Goal: Task Accomplishment & Management: Use online tool/utility

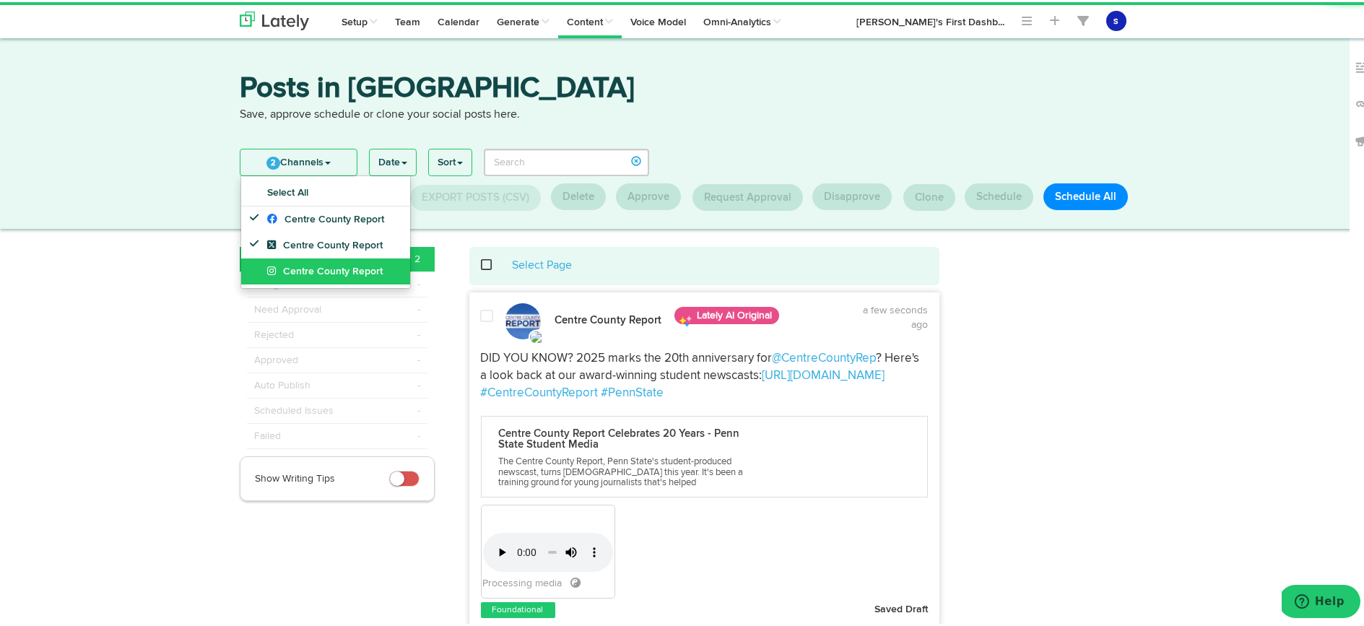
click at [336, 271] on span "Centre County Report" at bounding box center [325, 269] width 116 height 10
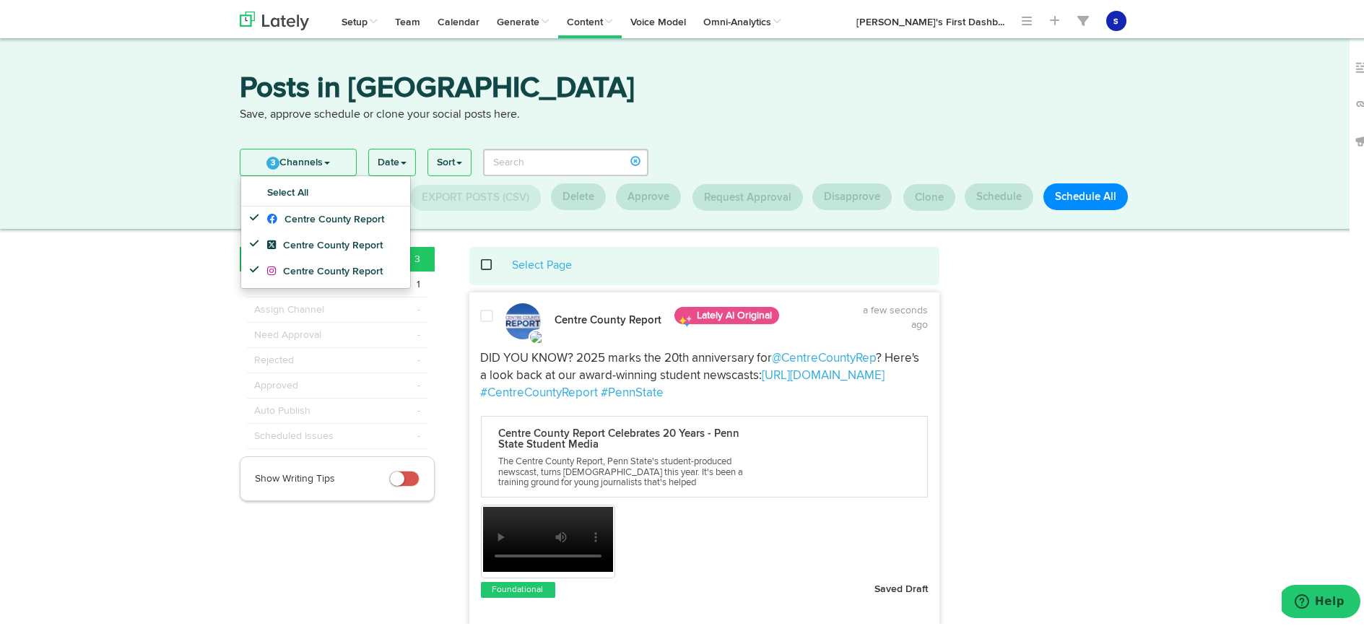
click at [485, 315] on span at bounding box center [487, 314] width 13 height 14
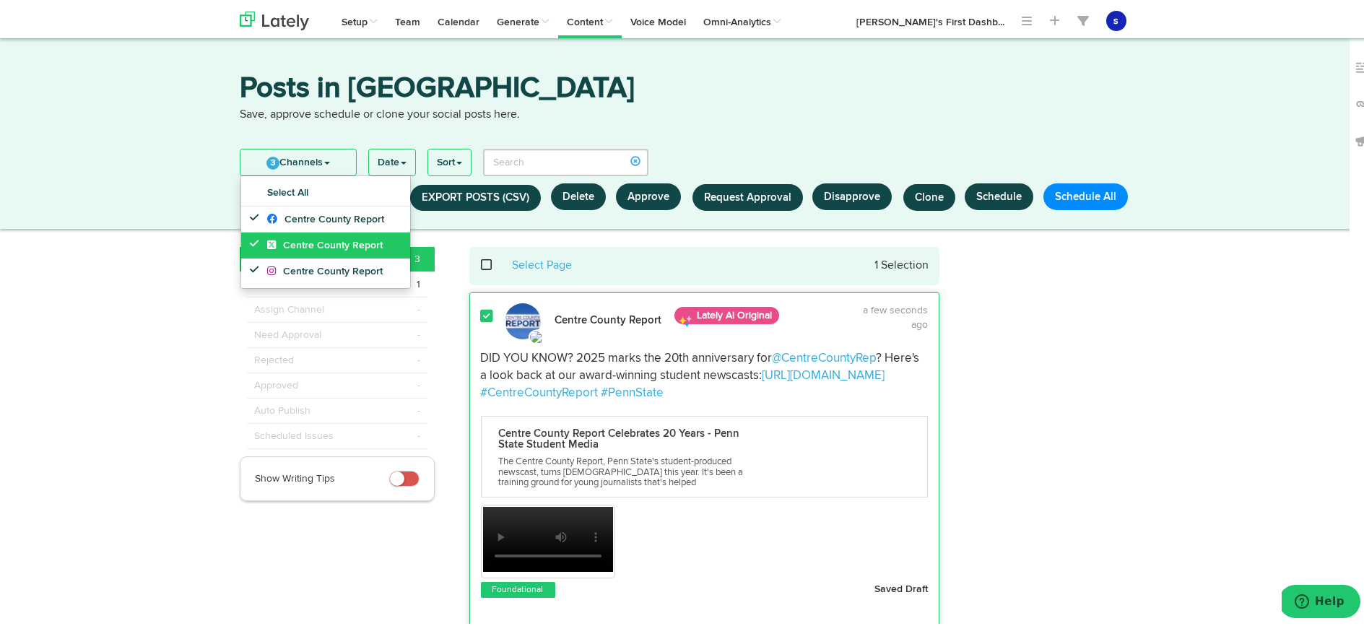
click at [347, 246] on span "Centre County Report" at bounding box center [325, 243] width 116 height 10
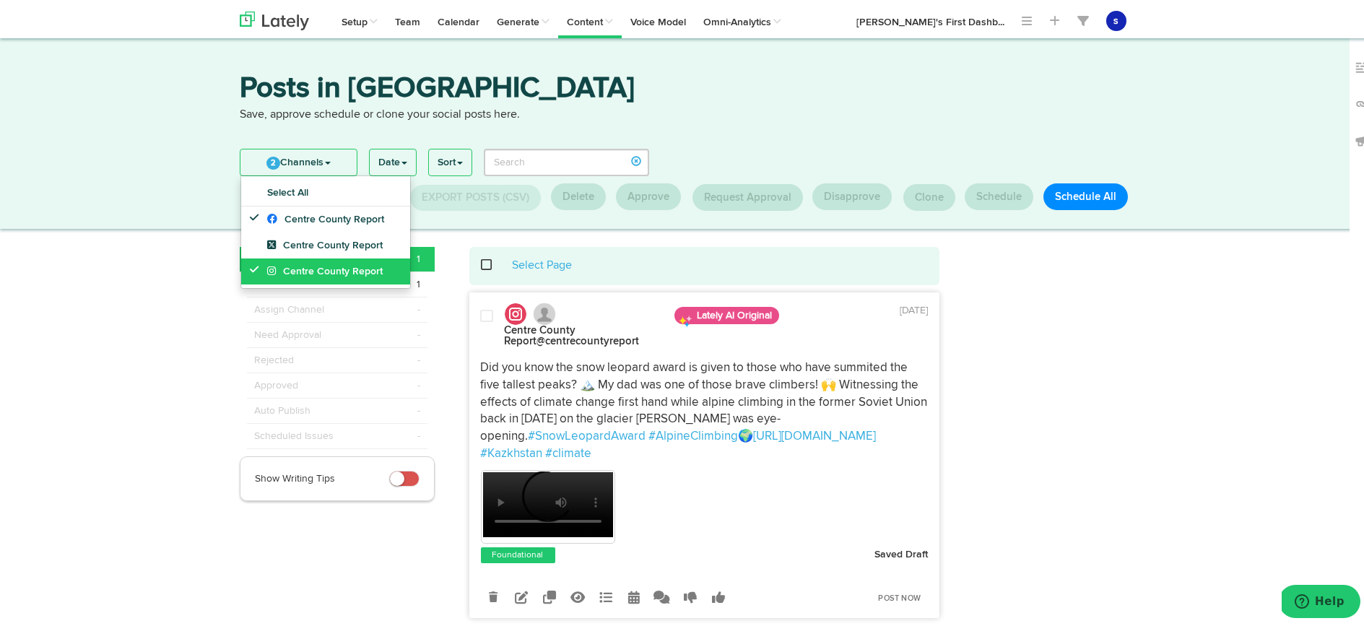
click at [343, 264] on span "Centre County Report" at bounding box center [325, 269] width 116 height 10
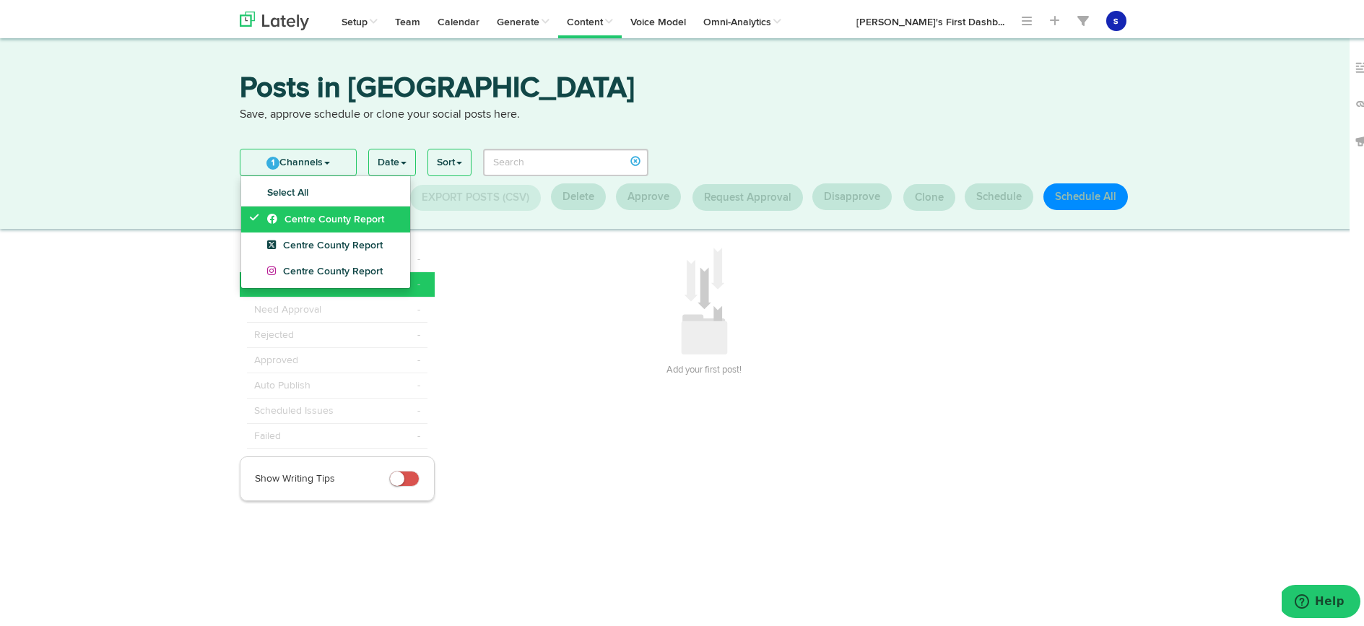
click at [347, 220] on span "Centre County Report" at bounding box center [325, 217] width 117 height 10
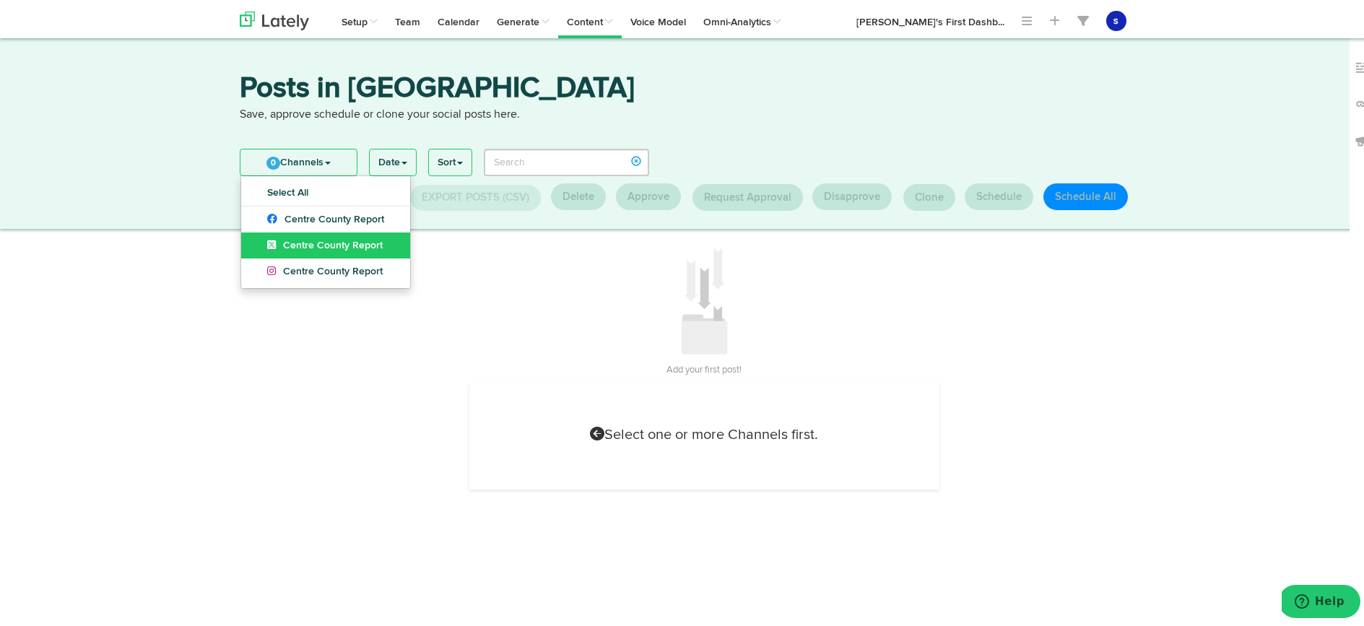
click at [359, 241] on span "Centre County Report" at bounding box center [325, 243] width 116 height 10
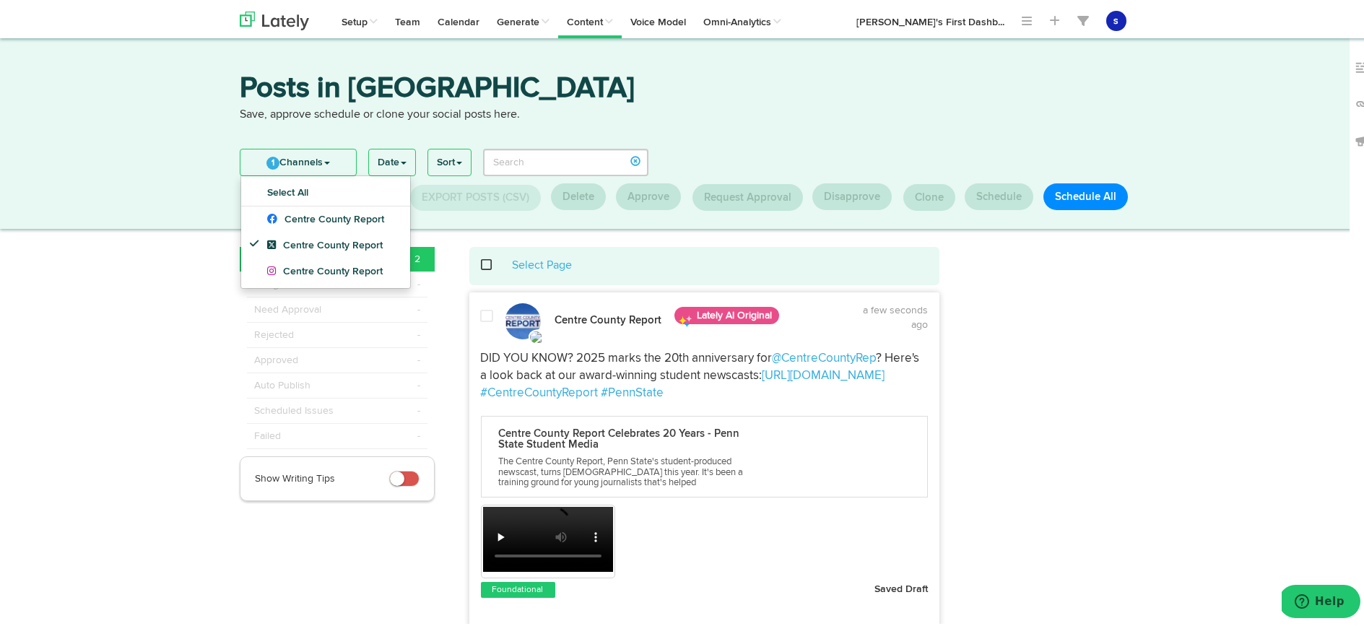
click at [481, 319] on span at bounding box center [487, 314] width 13 height 14
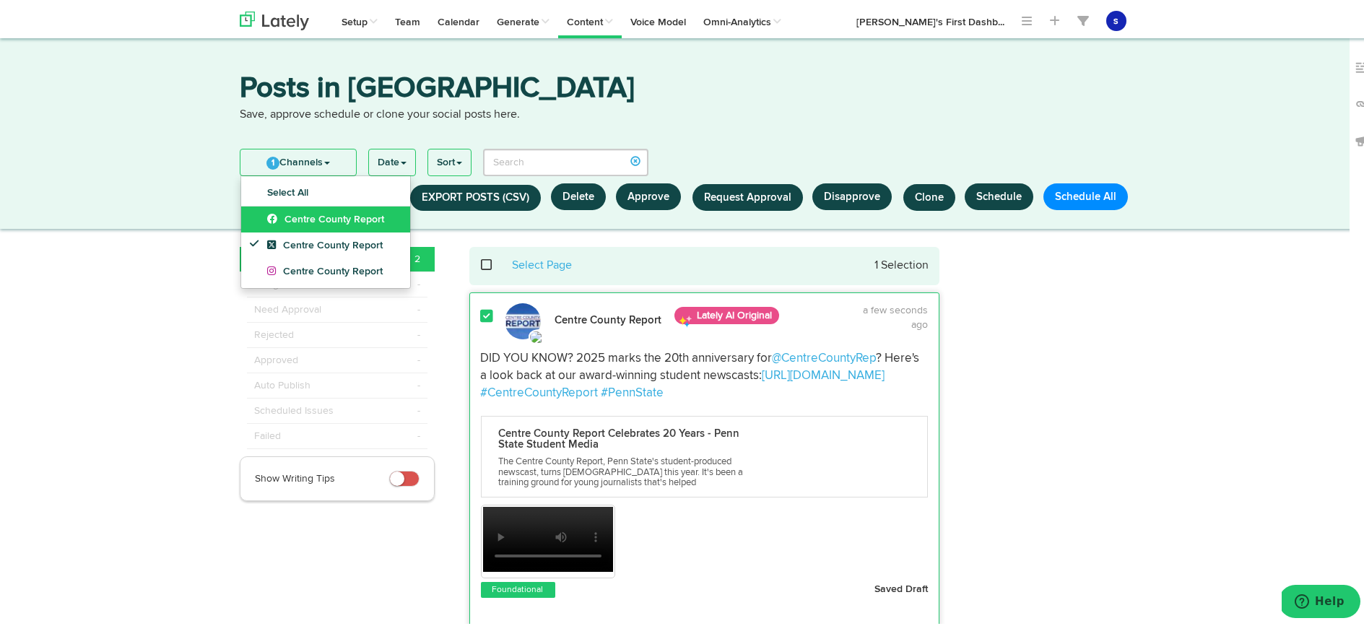
click at [336, 224] on link "Centre County Report" at bounding box center [325, 217] width 169 height 26
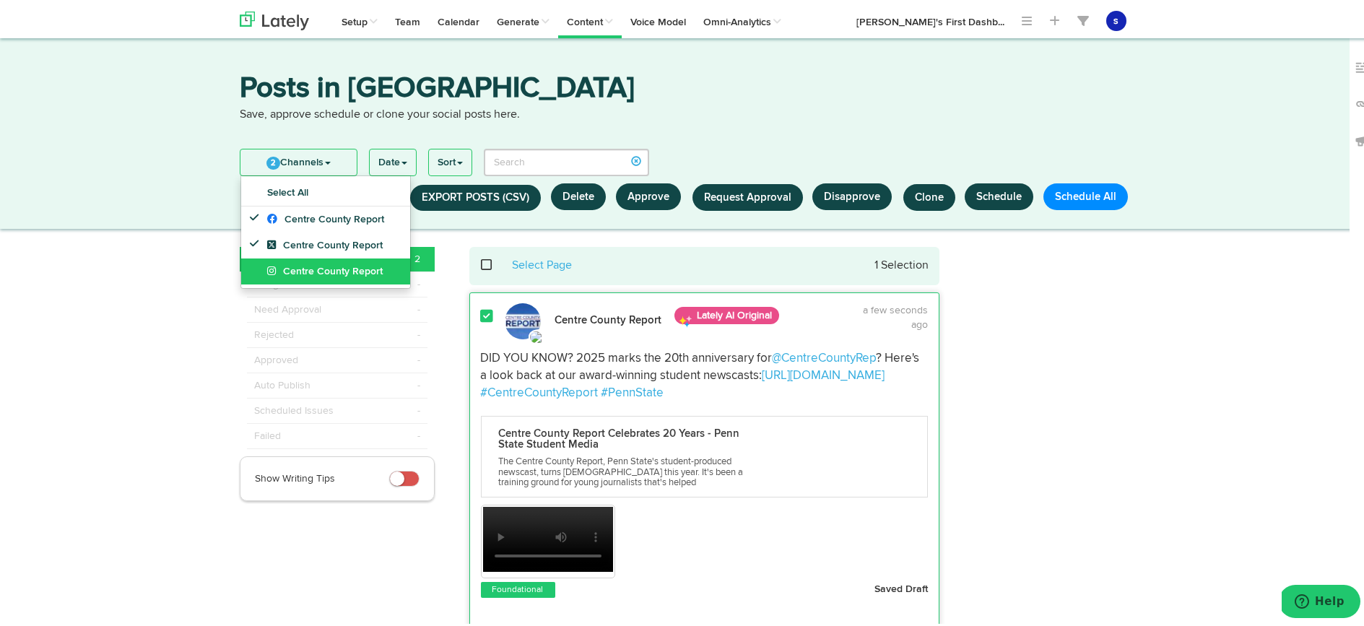
click at [347, 267] on span "Centre County Report" at bounding box center [325, 269] width 116 height 10
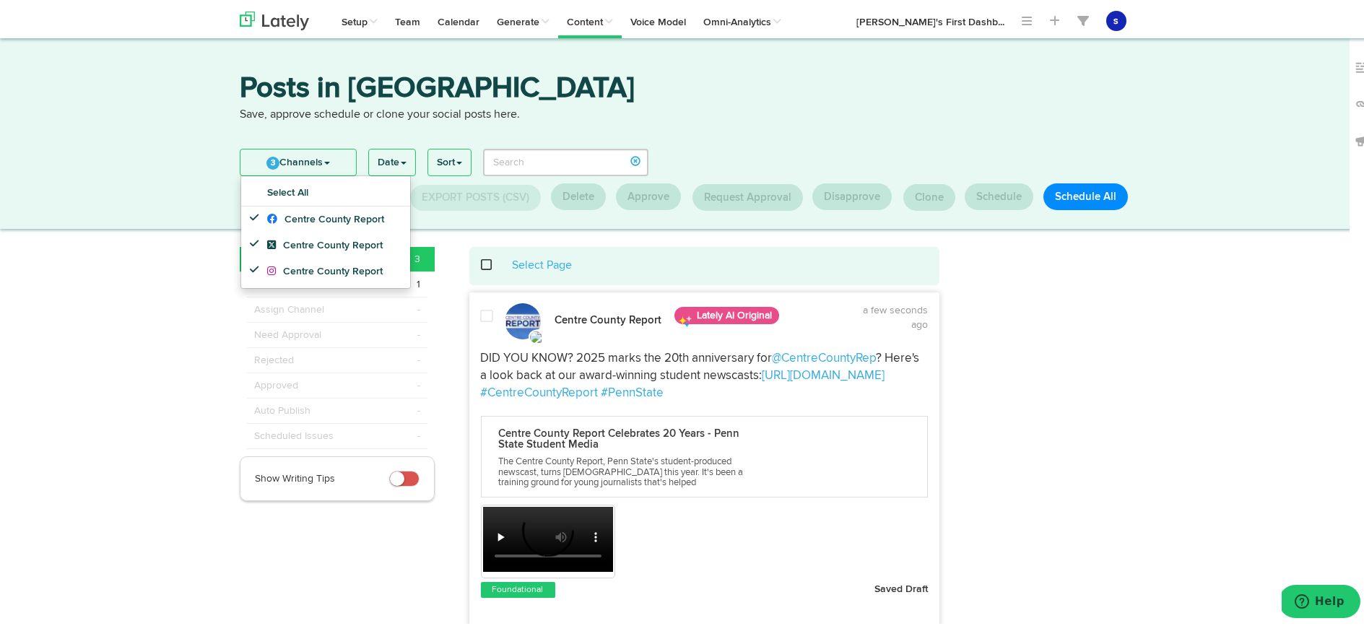
click at [484, 316] on span at bounding box center [487, 314] width 13 height 14
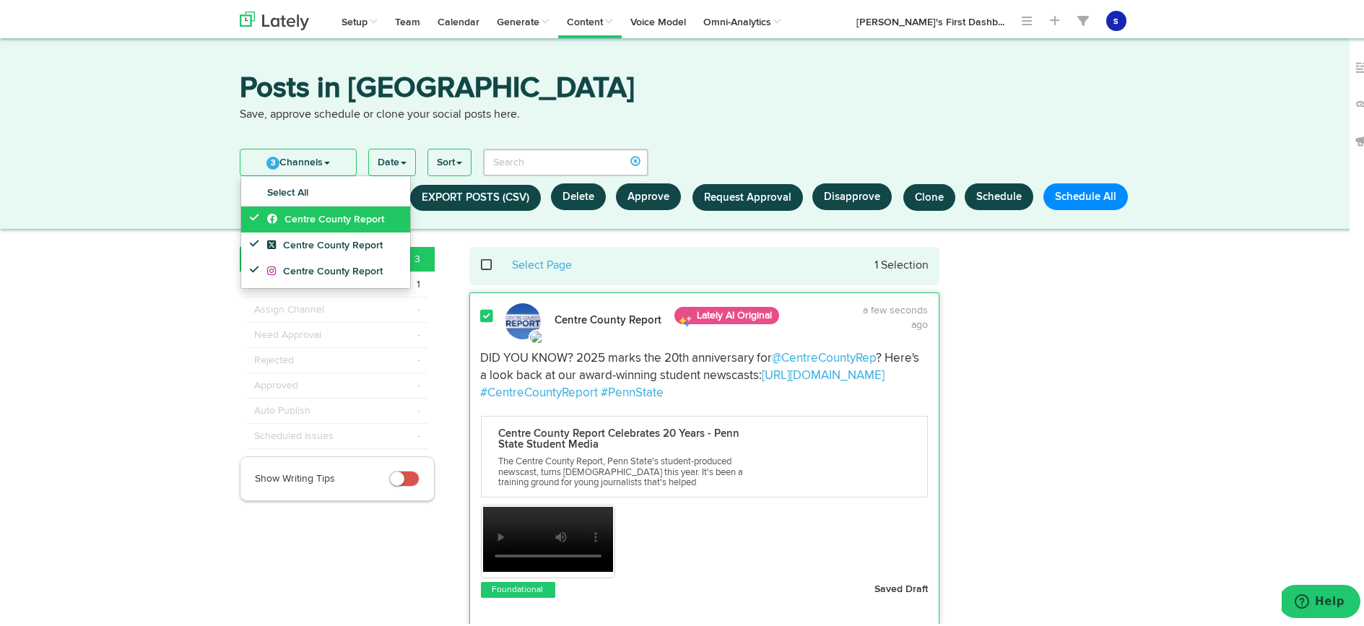
click at [342, 218] on span "Centre County Report" at bounding box center [325, 217] width 117 height 10
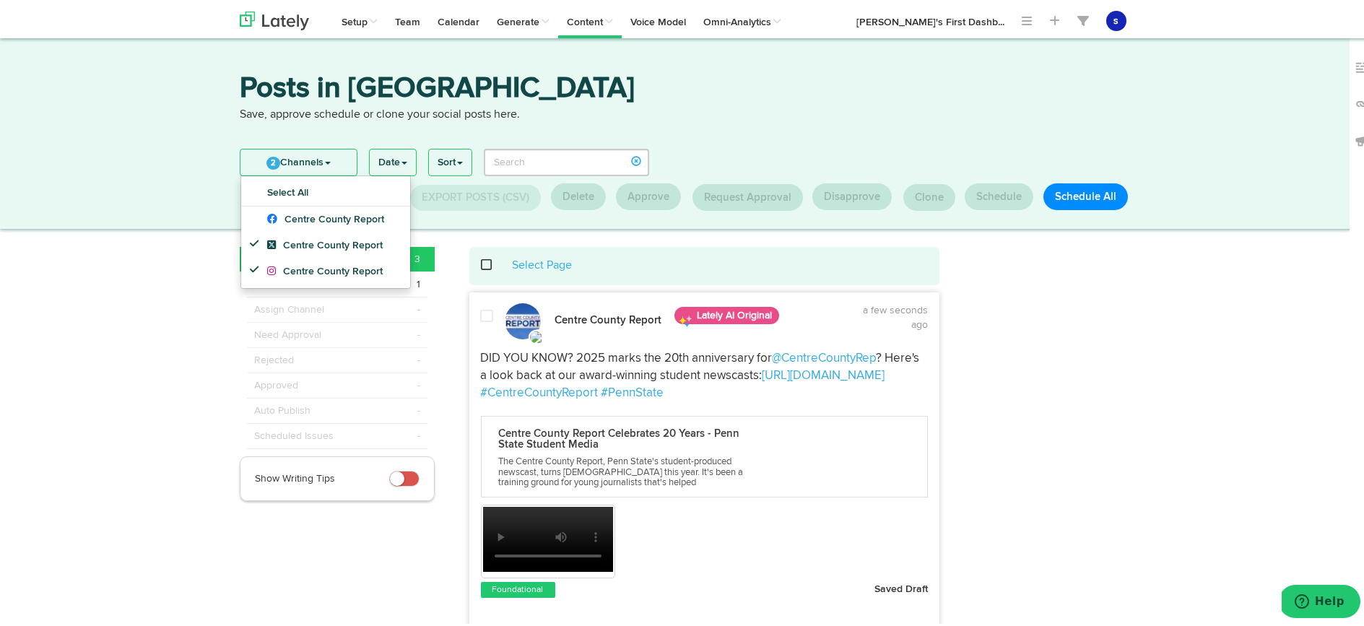
click at [481, 315] on span at bounding box center [487, 314] width 13 height 14
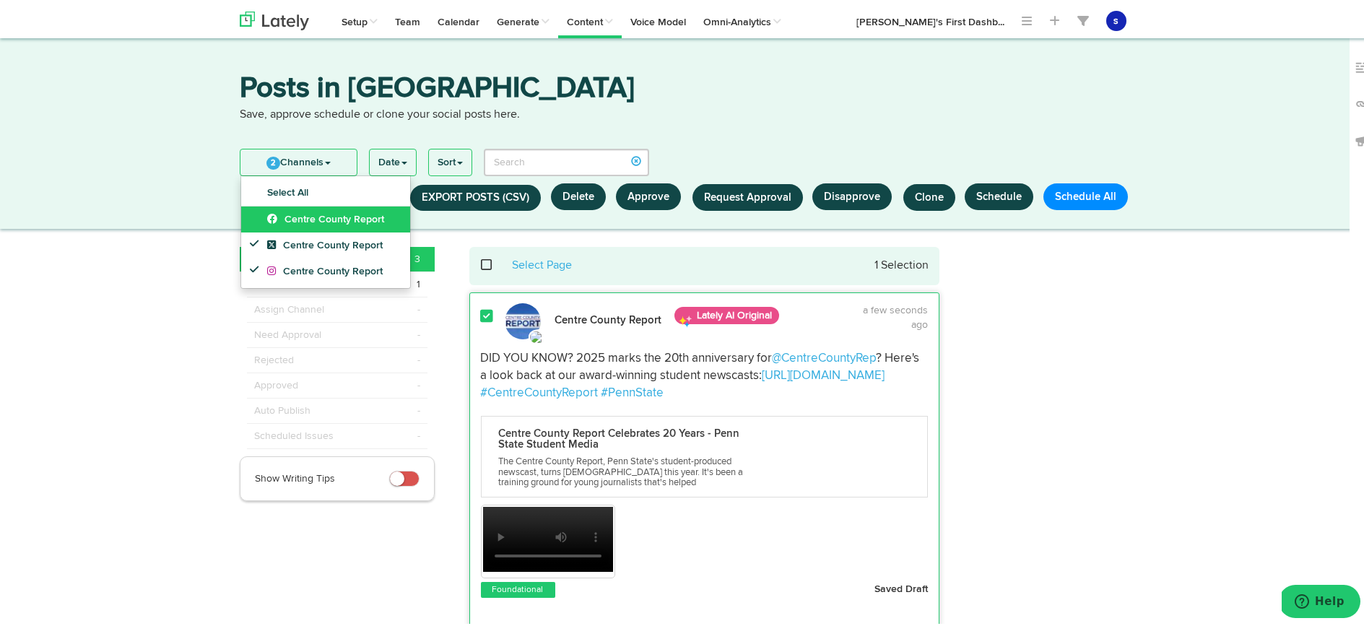
click at [346, 225] on link "Centre County Report" at bounding box center [325, 217] width 169 height 26
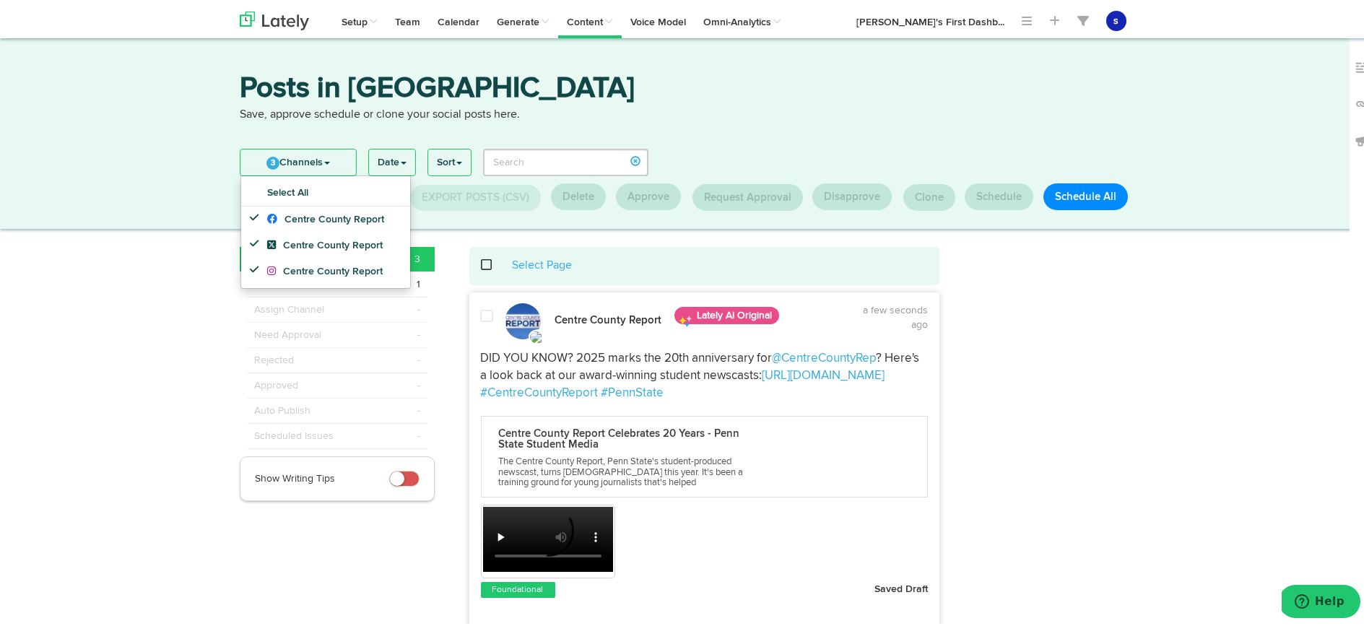
click at [485, 312] on span at bounding box center [487, 314] width 13 height 14
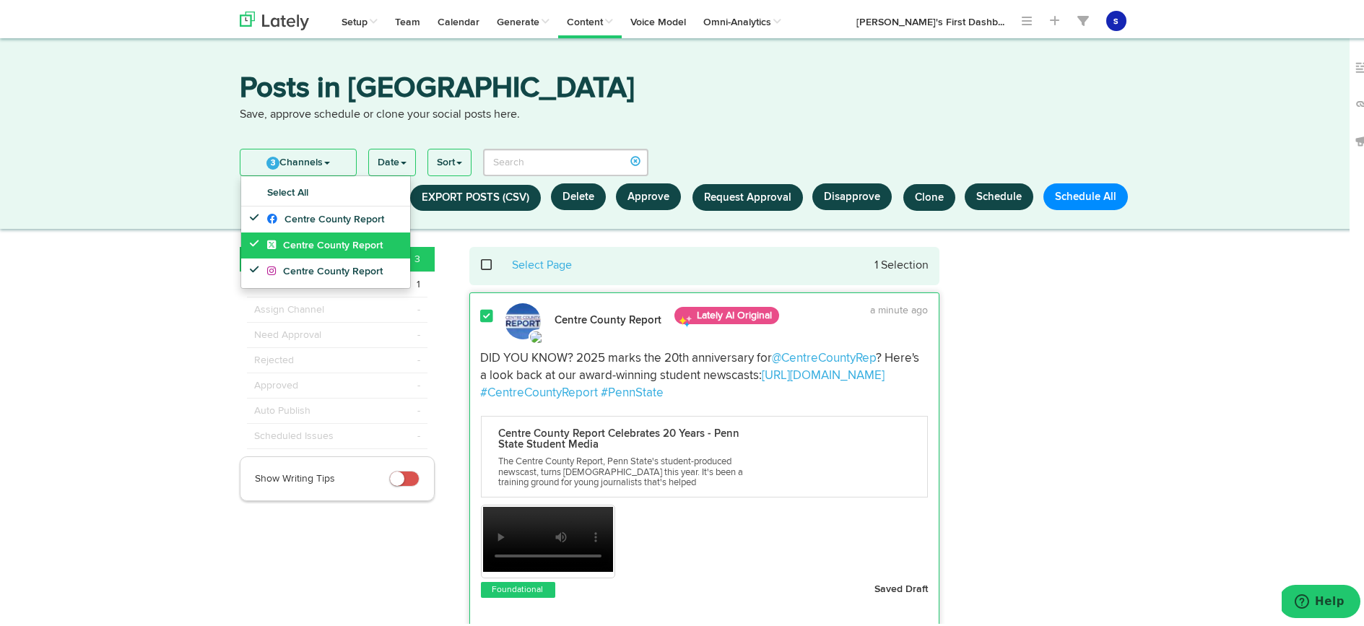
click at [334, 248] on link "Centre County Report" at bounding box center [325, 243] width 169 height 26
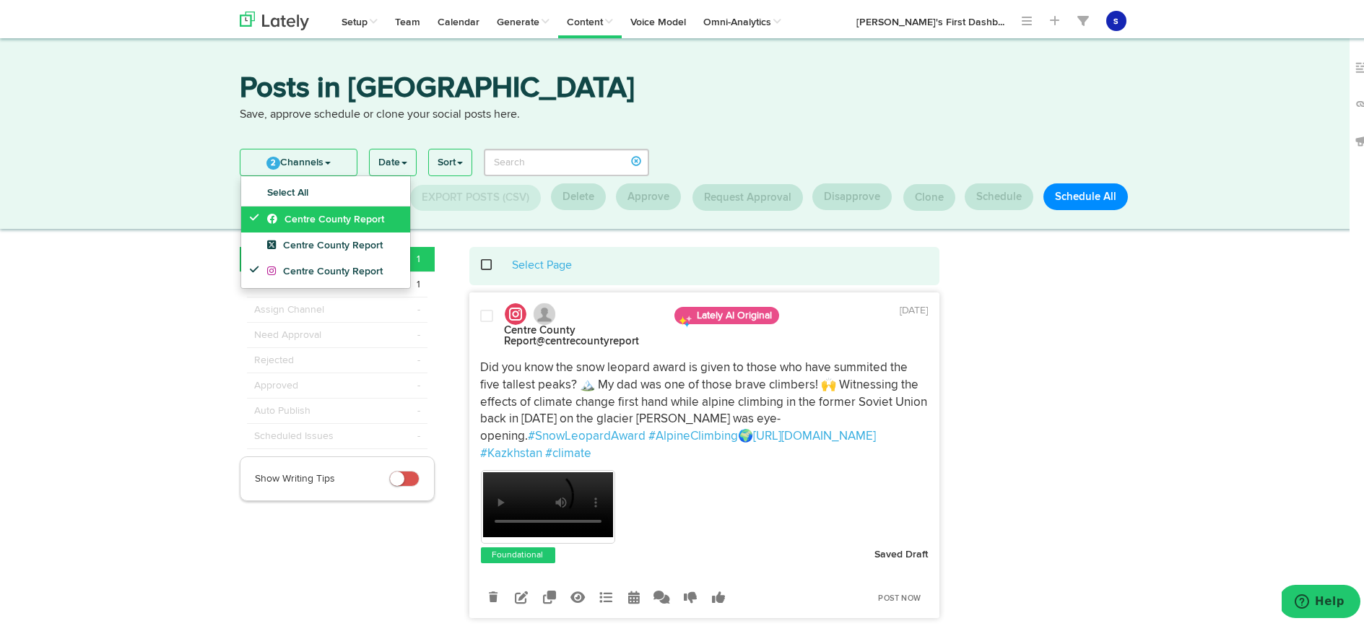
click at [346, 213] on span "Centre County Report" at bounding box center [325, 217] width 117 height 10
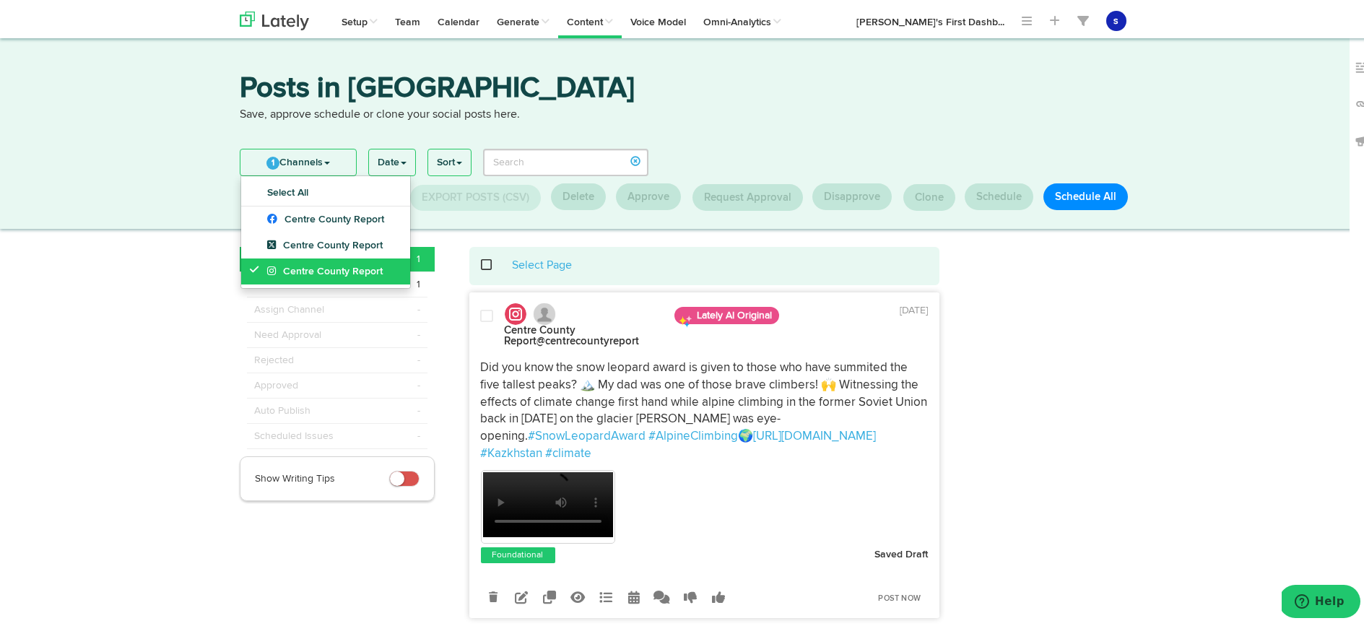
click at [328, 273] on span "Centre County Report" at bounding box center [325, 269] width 116 height 10
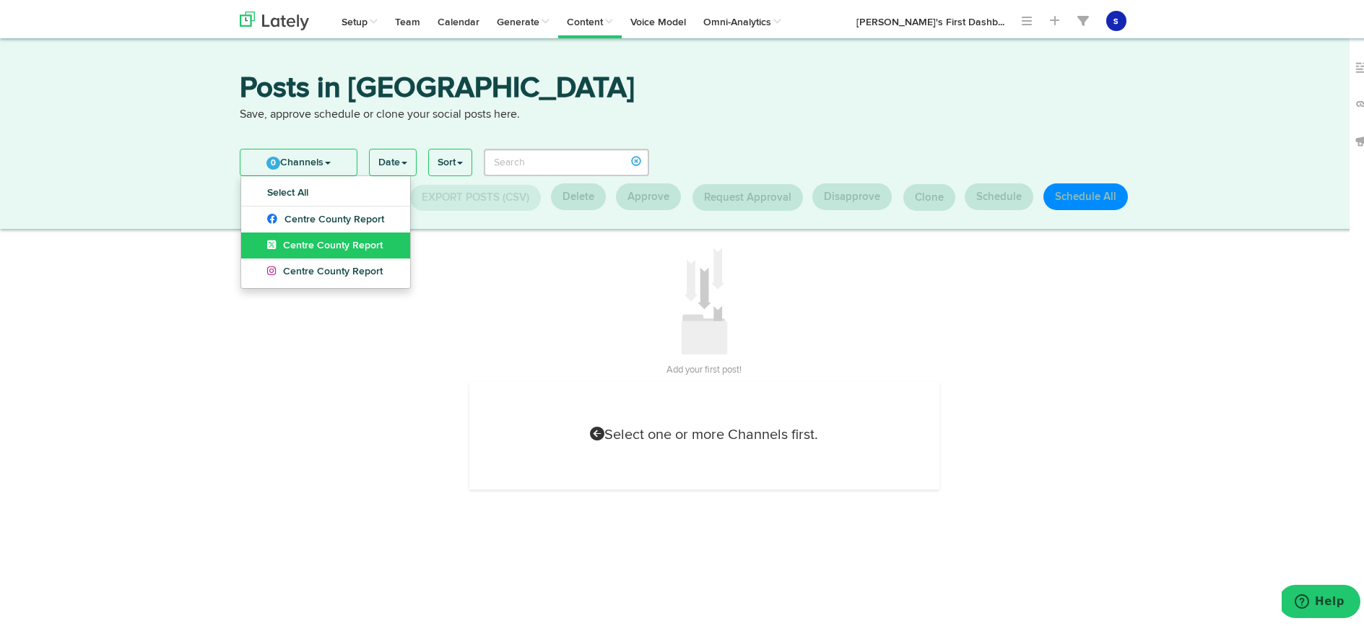
click at [326, 243] on span "Centre County Report" at bounding box center [325, 243] width 116 height 10
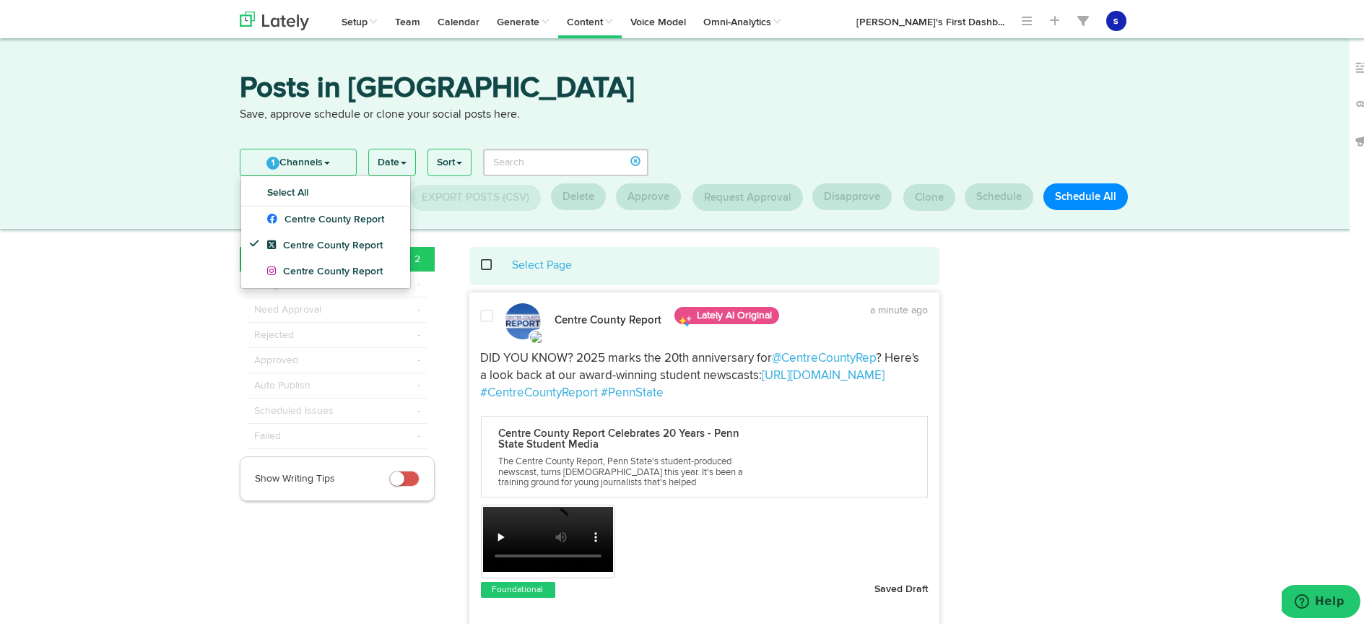
click at [483, 316] on span at bounding box center [487, 314] width 13 height 14
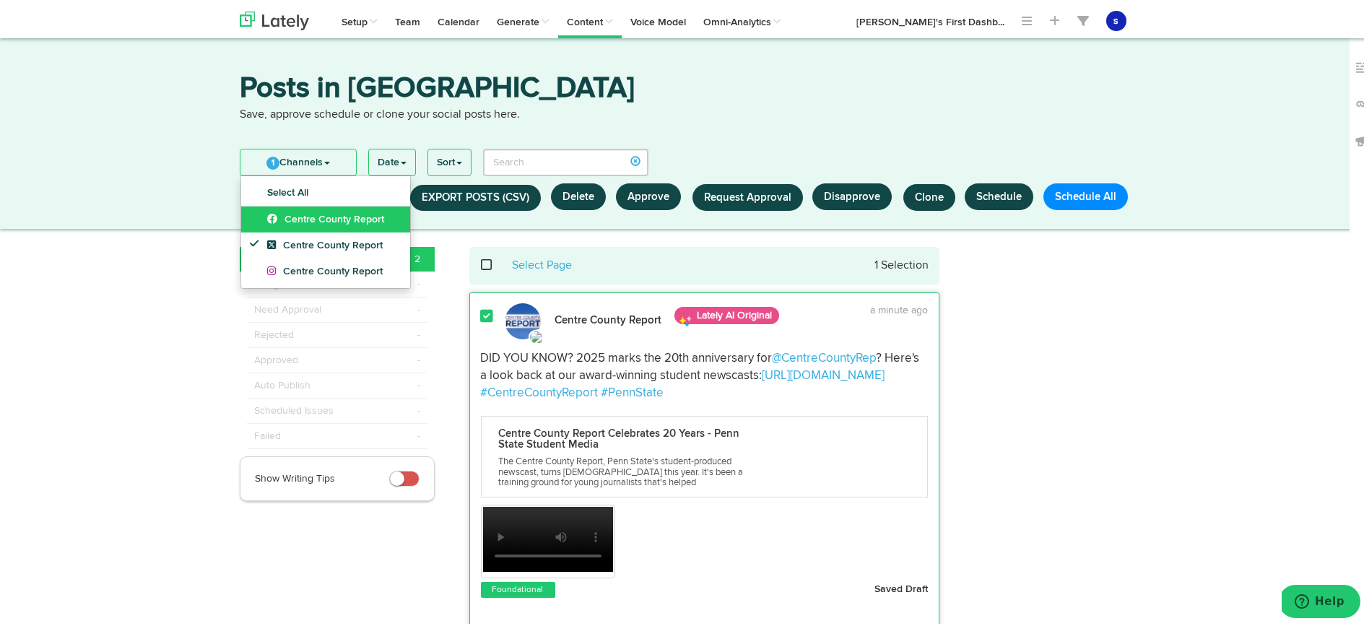
click at [358, 223] on link "Centre County Report" at bounding box center [325, 217] width 169 height 26
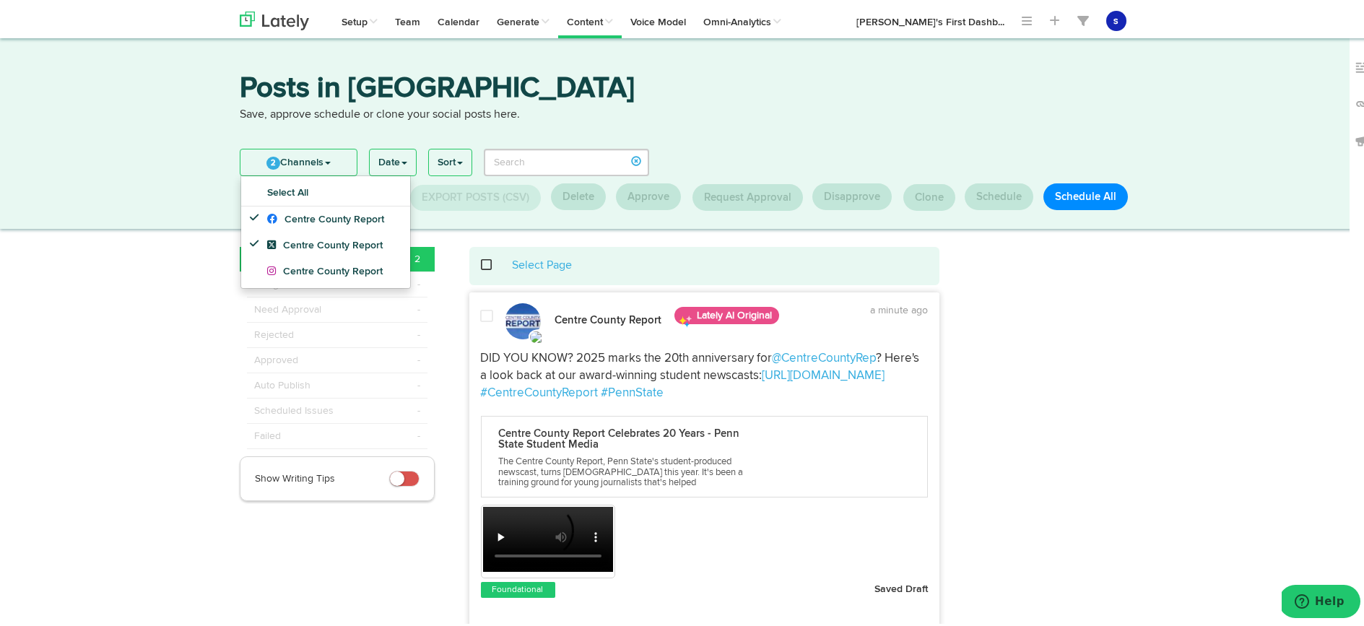
drag, startPoint x: 483, startPoint y: 314, endPoint x: 454, endPoint y: 315, distance: 28.9
click at [483, 314] on span at bounding box center [487, 314] width 13 height 14
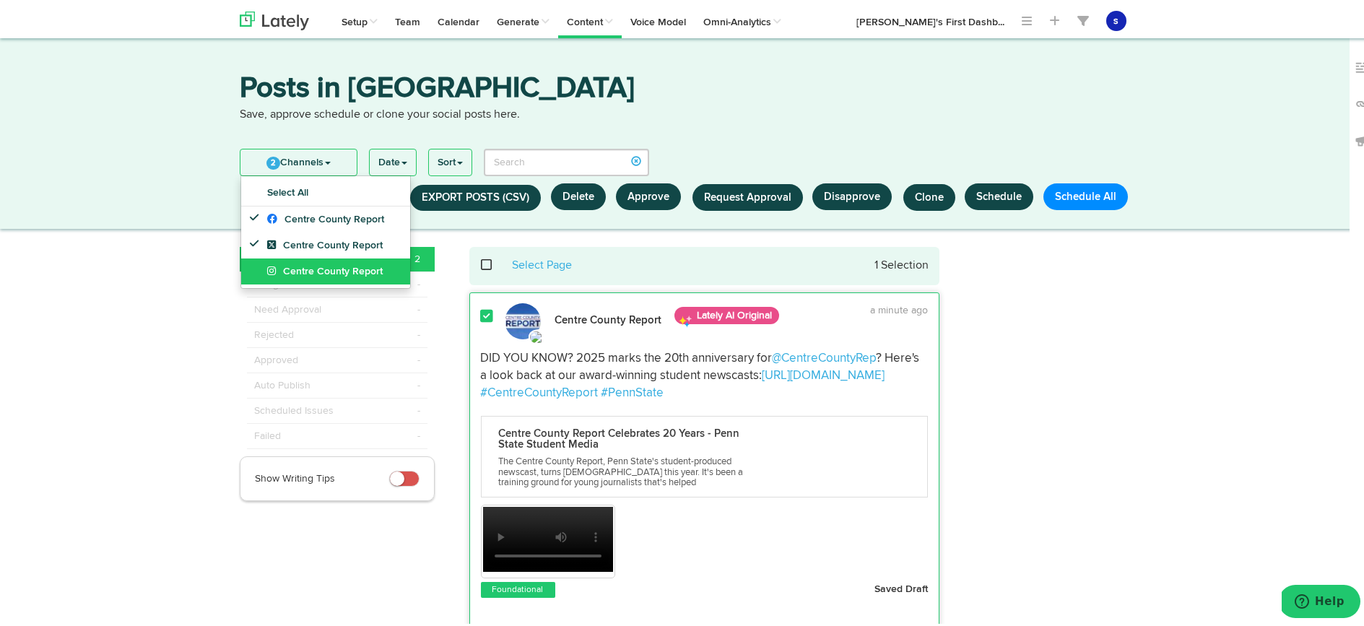
click at [347, 274] on link "Centre County Report" at bounding box center [325, 269] width 169 height 26
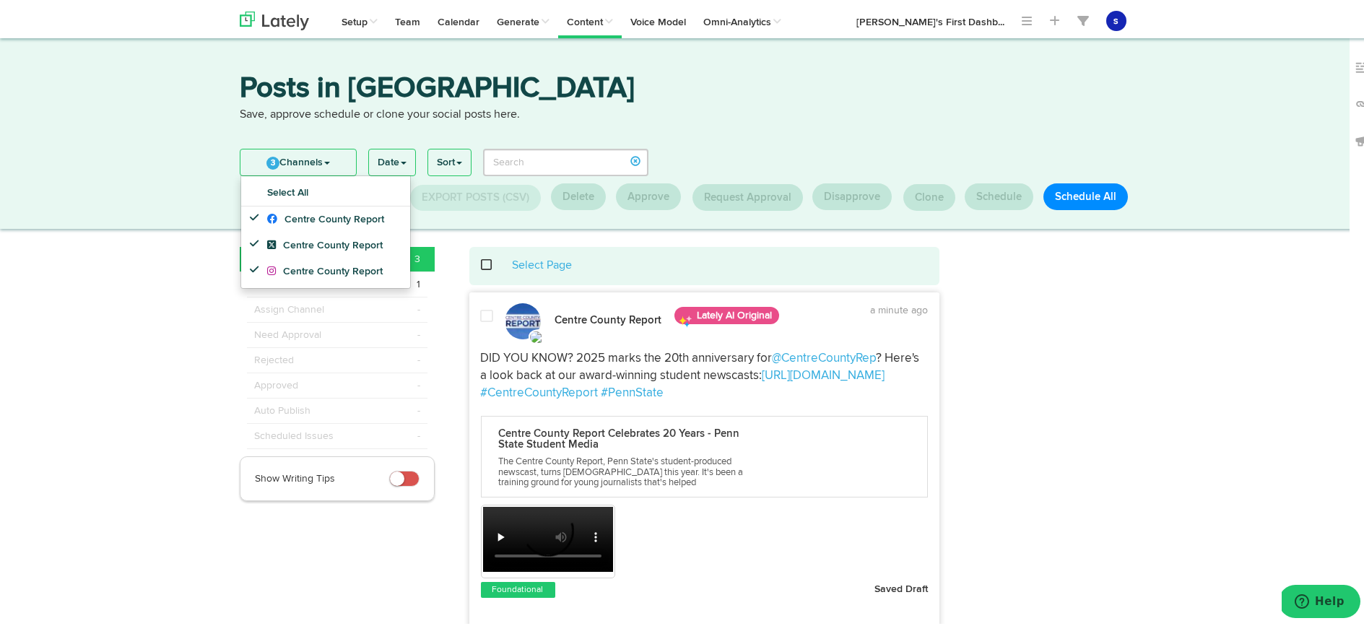
click at [481, 315] on span at bounding box center [487, 314] width 13 height 14
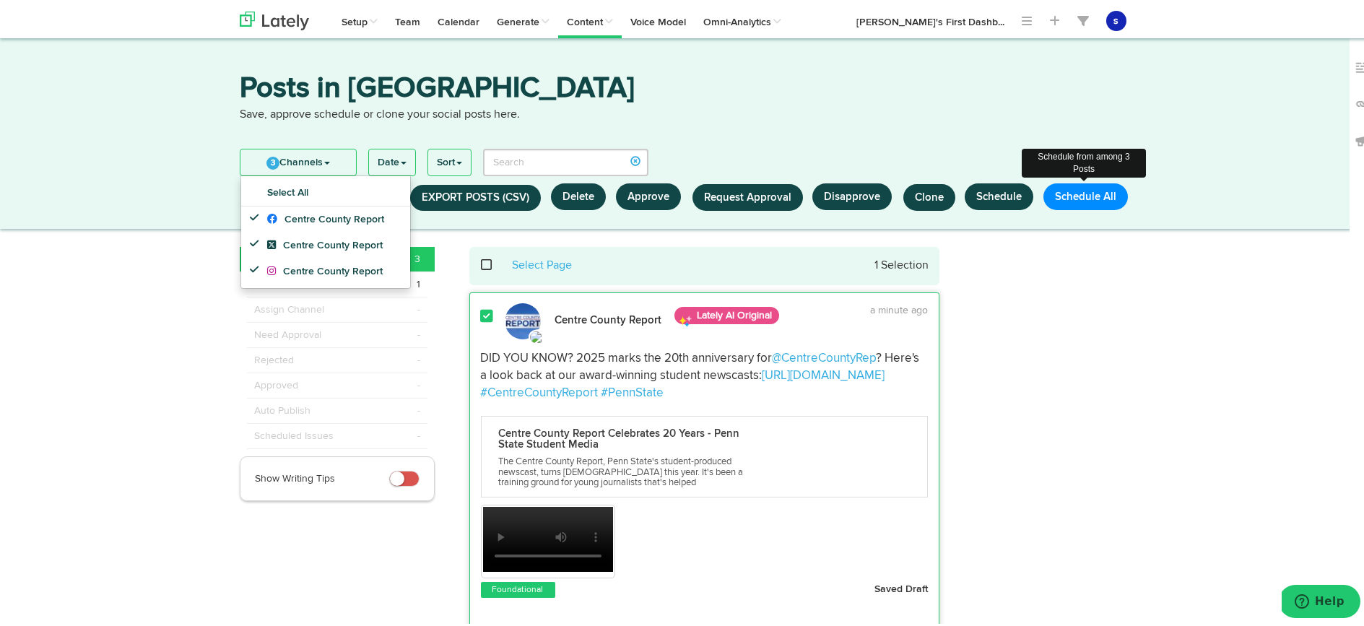
click at [1083, 197] on button "Schedule All" at bounding box center [1086, 194] width 85 height 27
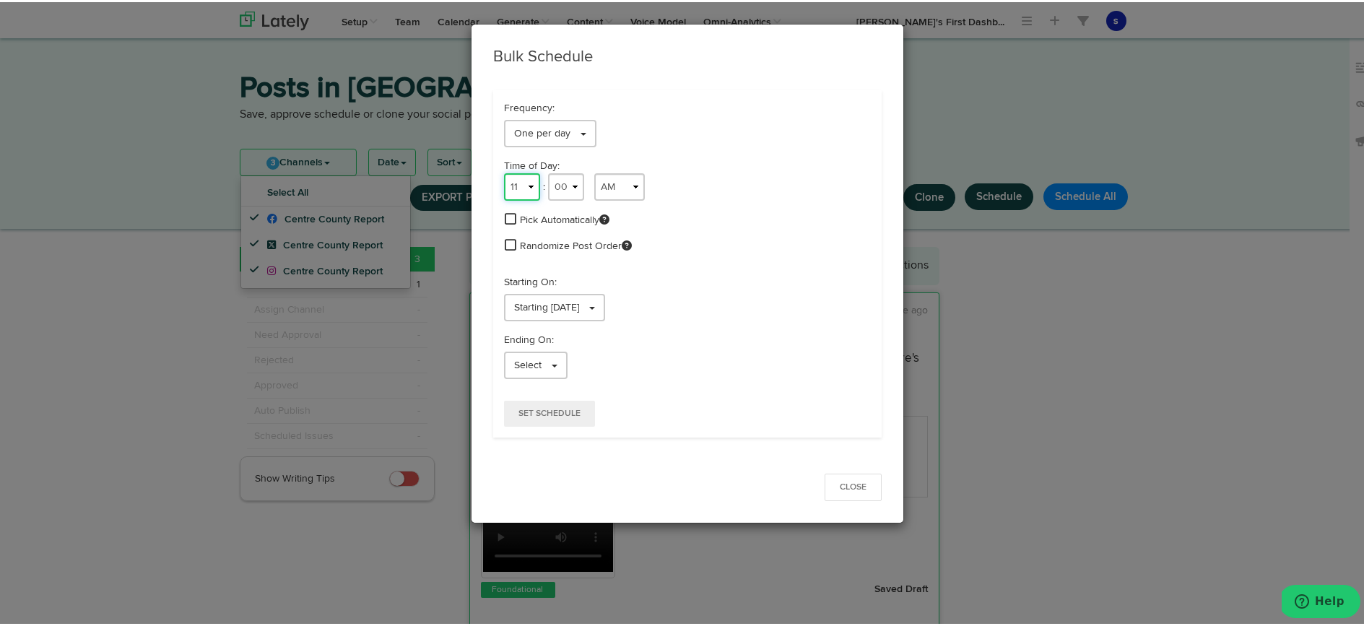
click at [528, 186] on select "1 2 3 4 5 6 7 8 9 10 11 12" at bounding box center [522, 184] width 36 height 27
select select "8"
click at [504, 171] on select "1 2 3 4 5 6 7 8 9 10 11 12" at bounding box center [522, 184] width 36 height 27
click at [566, 184] on select "00 01 02 03 04 05 06 07 08 09 10 11 12 13 14 15 16 17 18 19 20 21 22 23 24 25 2…" at bounding box center [566, 184] width 36 height 27
select select "57"
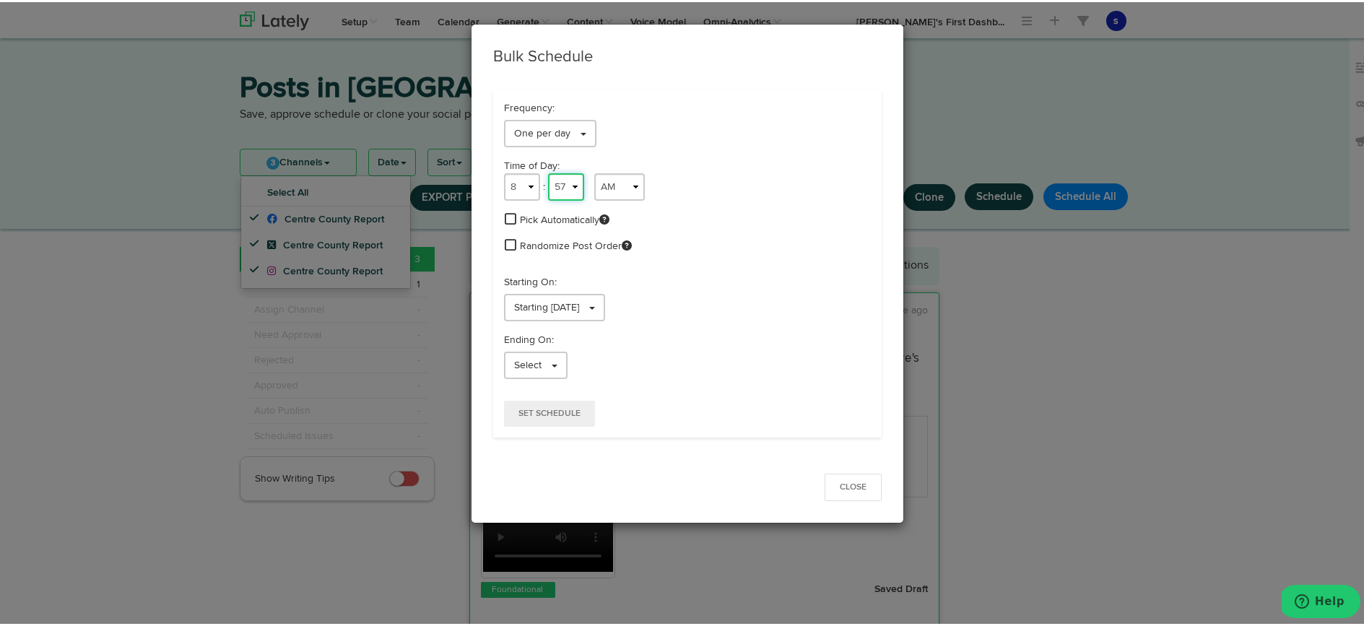
click at [548, 171] on select "00 01 02 03 04 05 06 07 08 09 10 11 12 13 14 15 16 17 18 19 20 21 22 23 24 25 2…" at bounding box center [566, 184] width 36 height 27
click at [595, 305] on span at bounding box center [592, 306] width 6 height 3
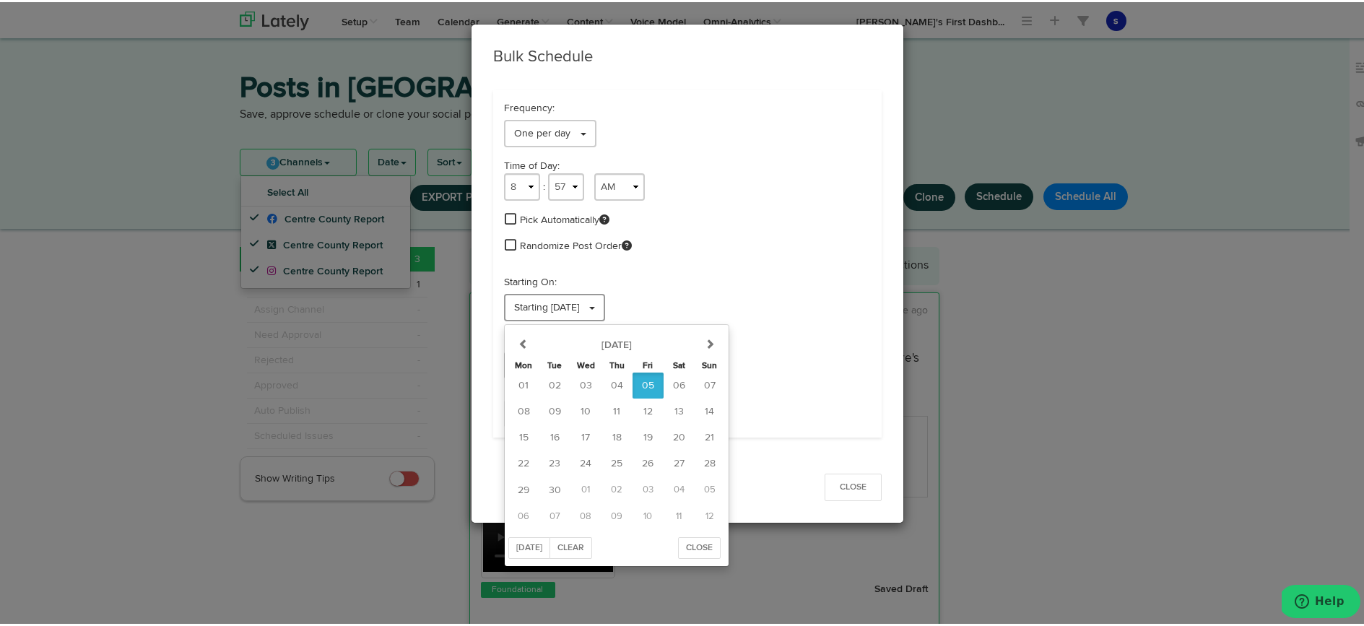
click at [605, 302] on link "Starting [DATE]" at bounding box center [554, 305] width 101 height 27
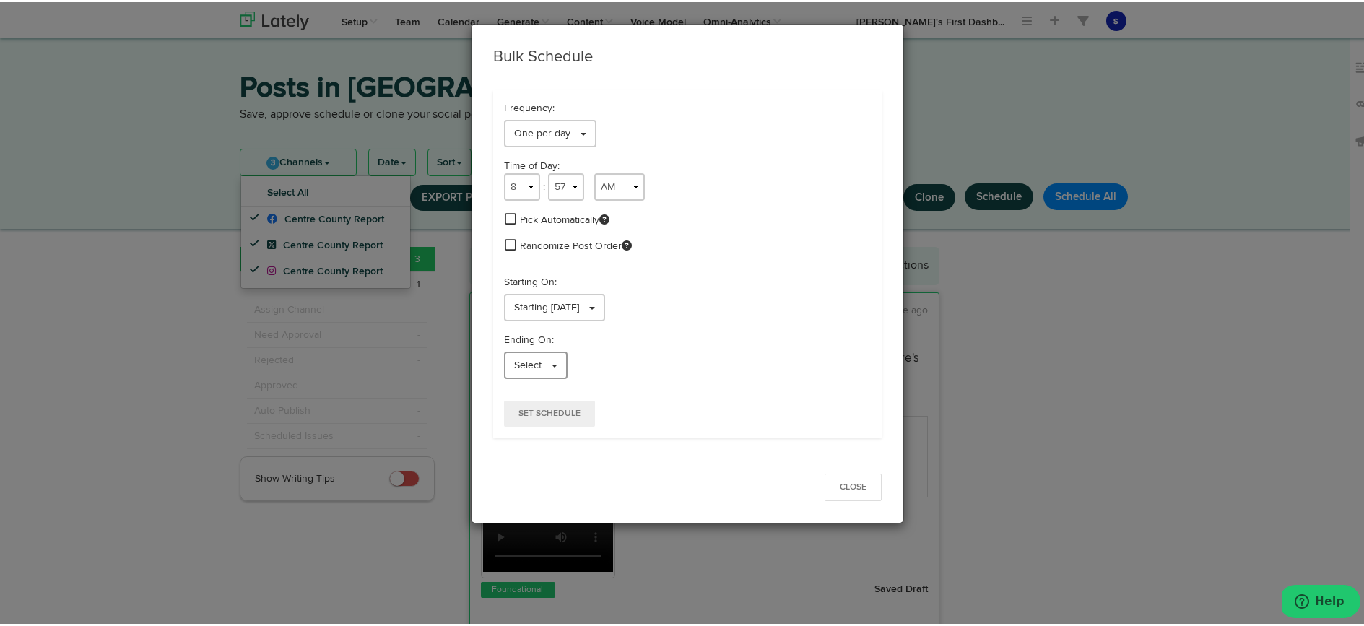
click at [559, 363] on link "Select" at bounding box center [536, 363] width 64 height 27
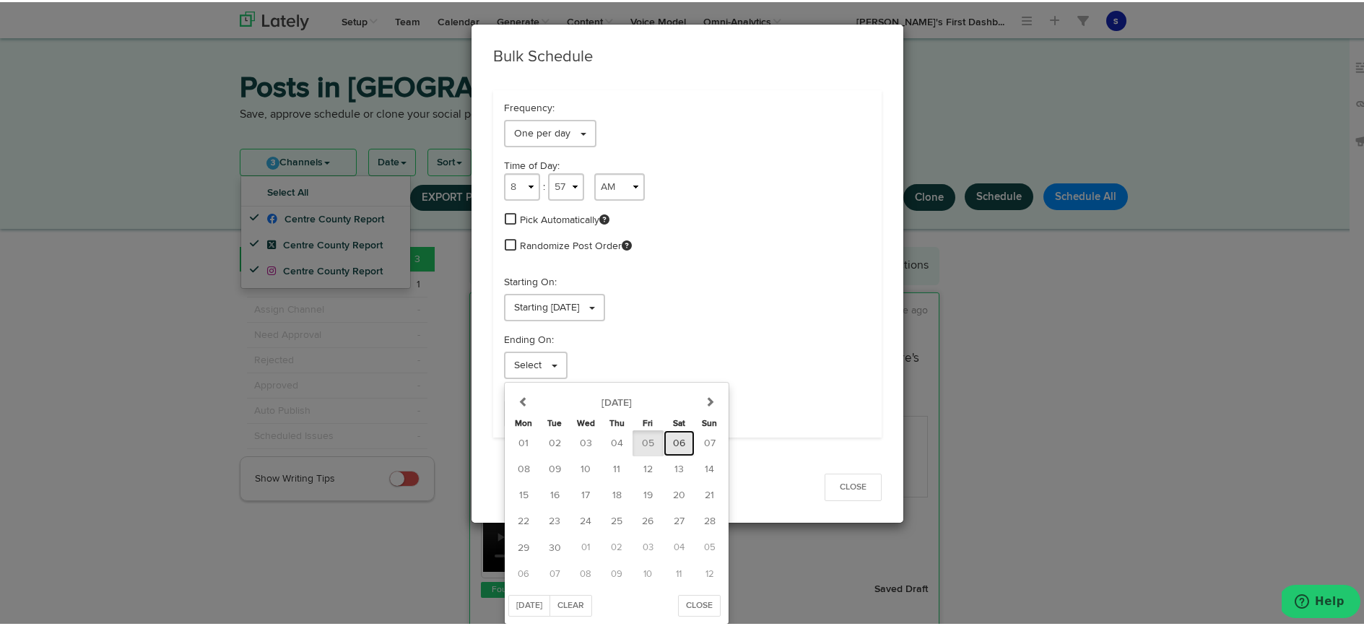
click at [673, 441] on span "06" at bounding box center [679, 441] width 12 height 10
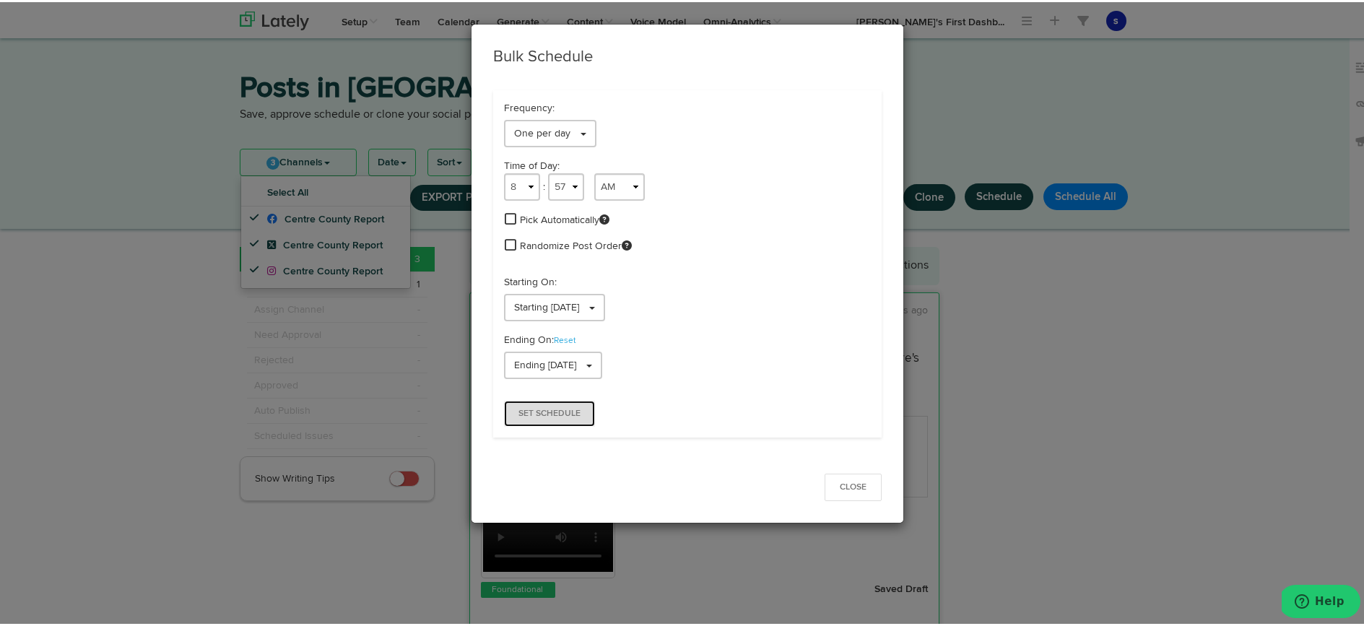
click at [559, 412] on span "Set Schedule" at bounding box center [550, 411] width 62 height 9
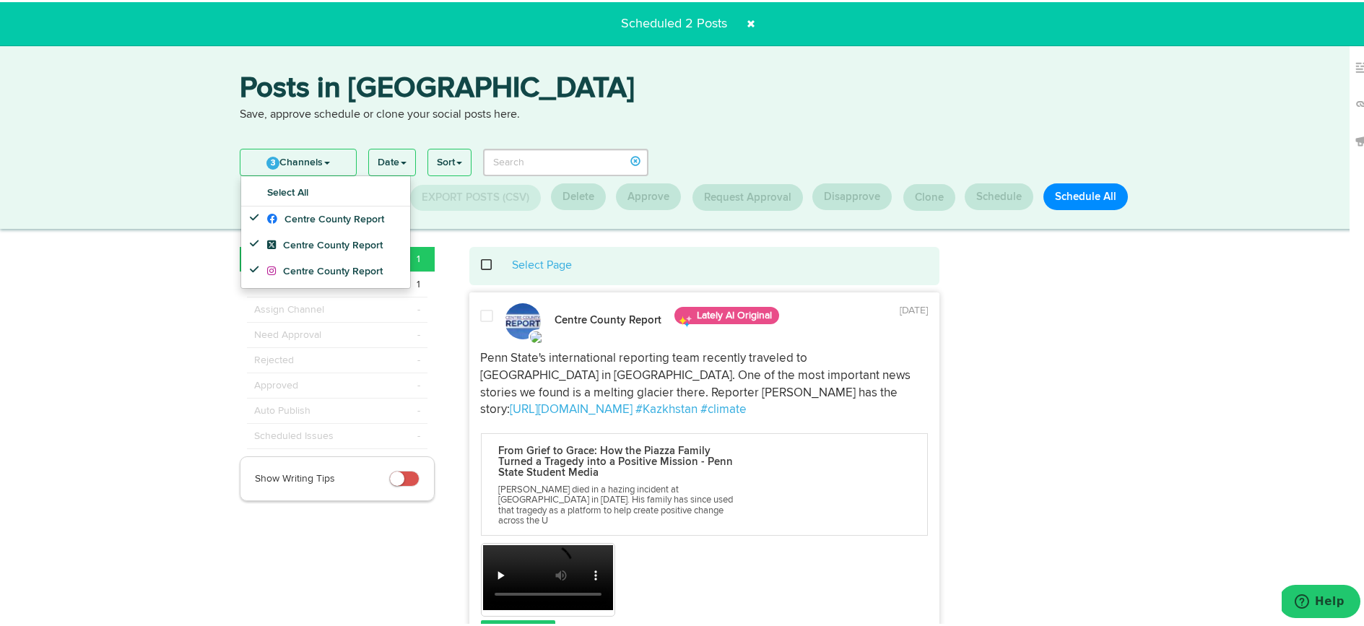
click at [750, 20] on span at bounding box center [751, 21] width 23 height 23
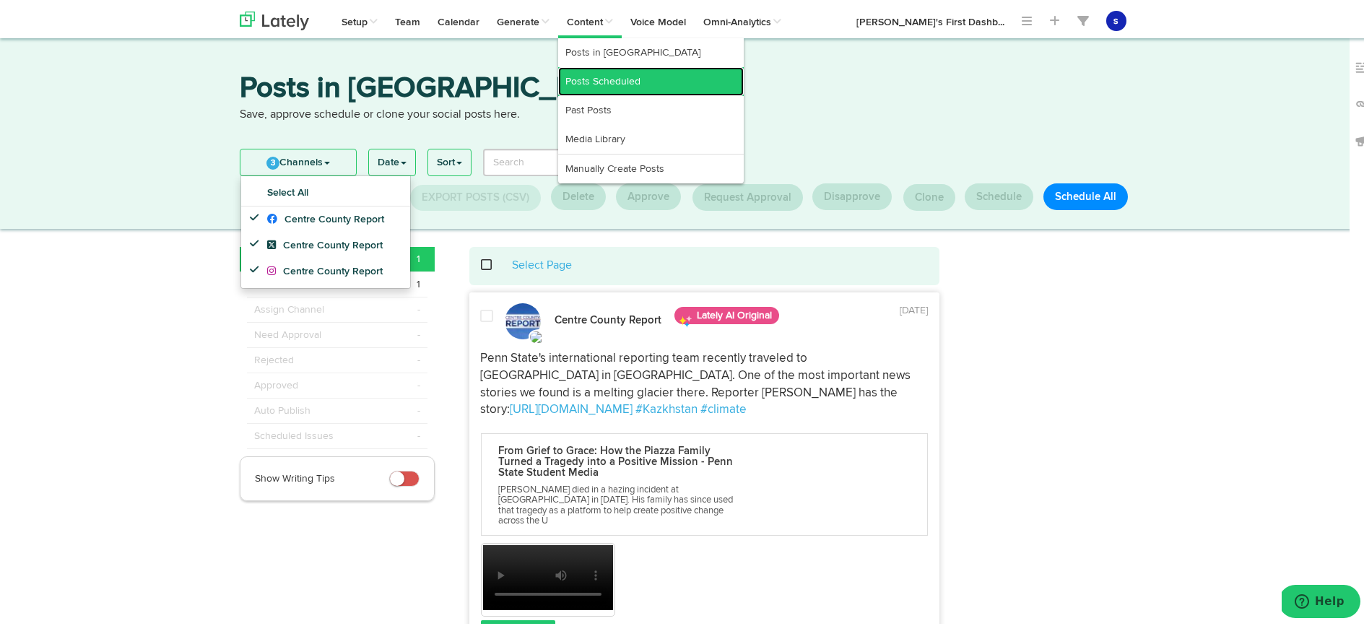
click at [610, 78] on link "Posts Scheduled" at bounding box center [651, 79] width 186 height 29
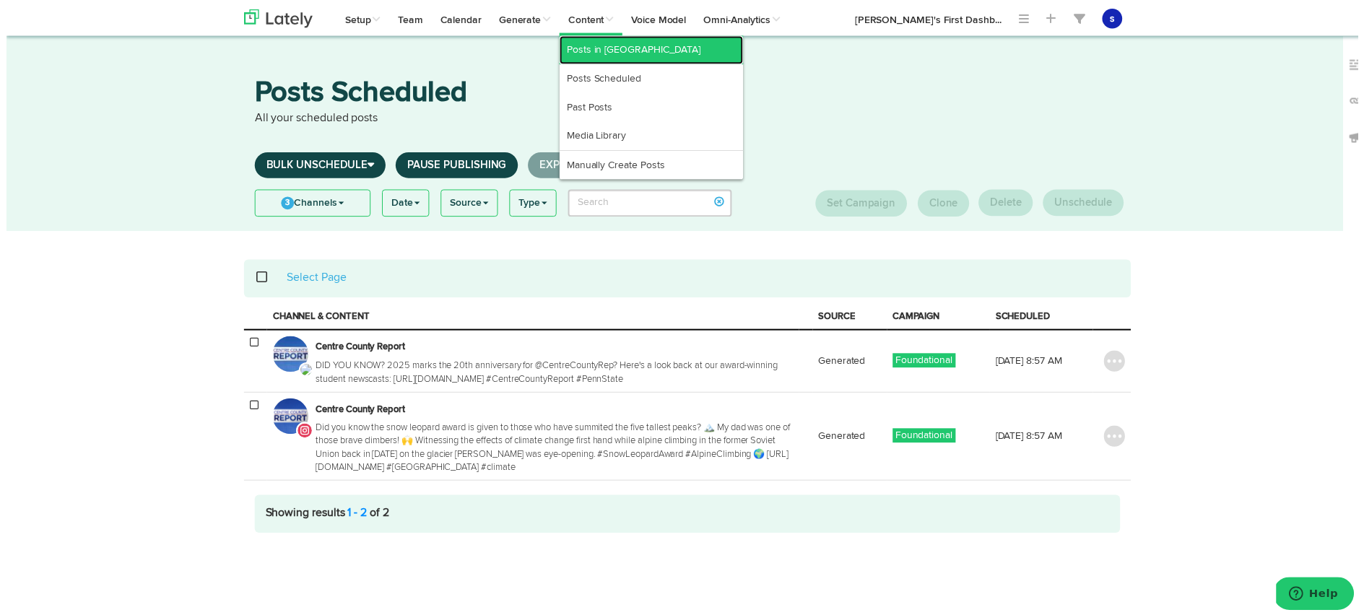
click at [598, 53] on link "Posts in [GEOGRAPHIC_DATA]" at bounding box center [651, 50] width 186 height 29
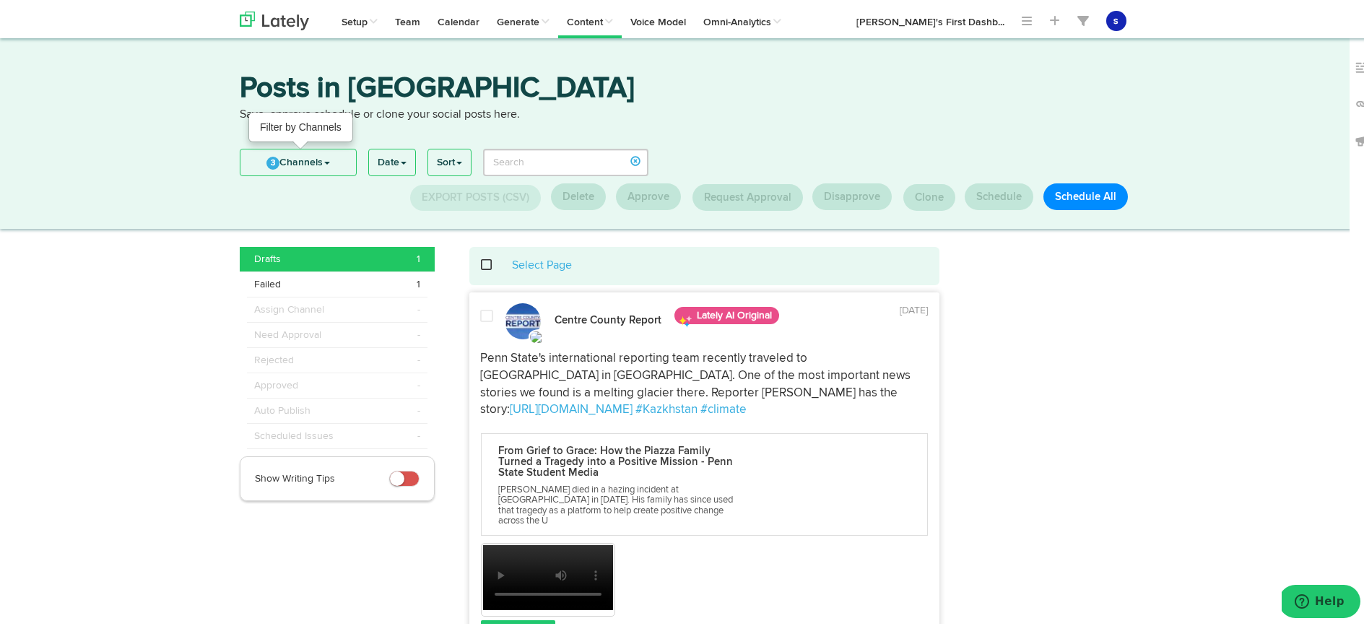
click at [329, 163] on link "3 Channels" at bounding box center [299, 160] width 116 height 26
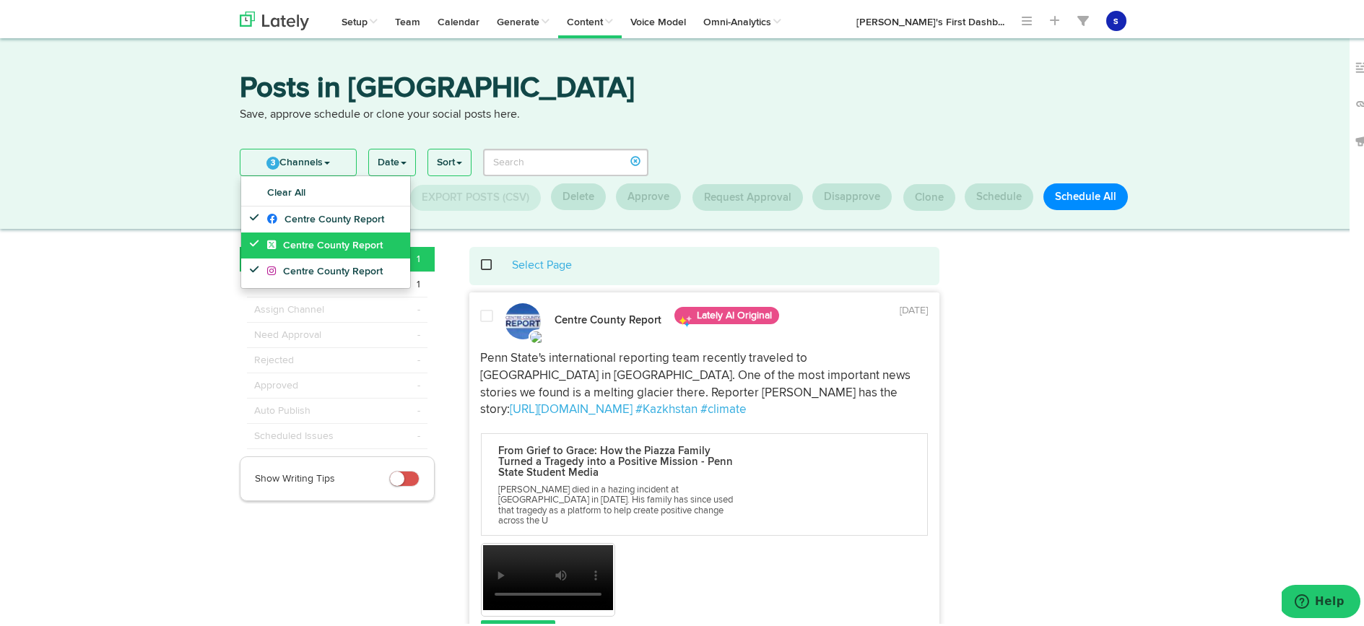
click at [345, 242] on span "Centre County Report" at bounding box center [325, 243] width 116 height 10
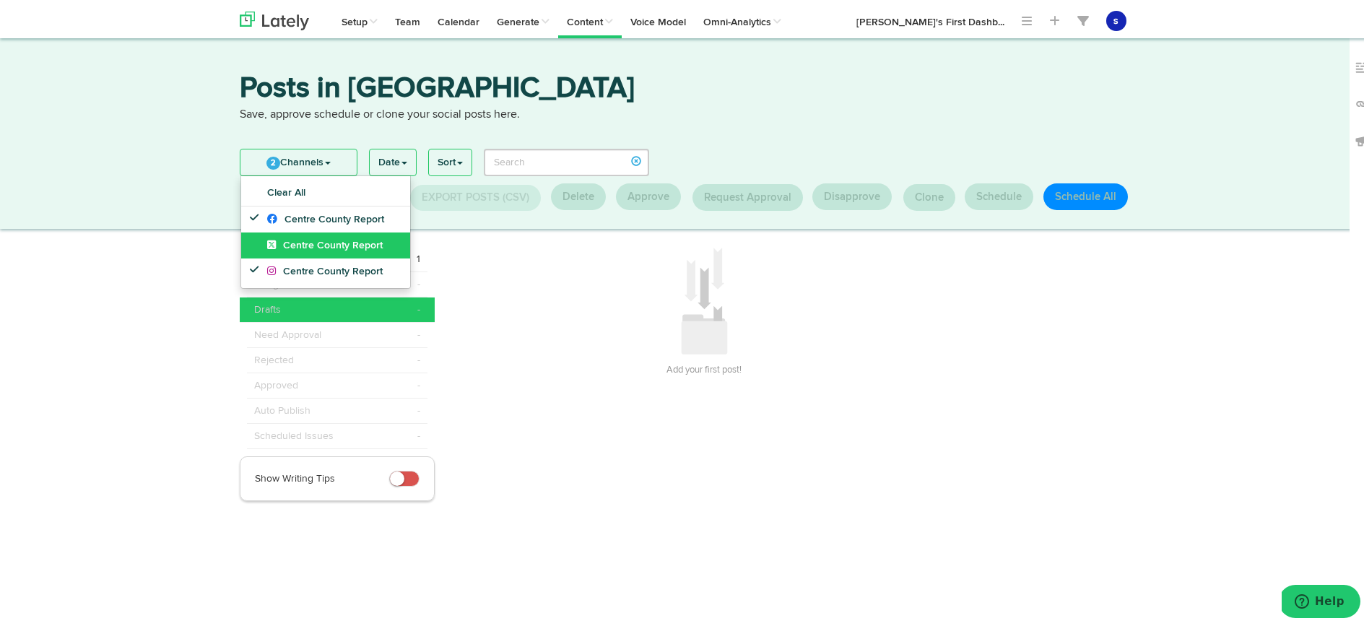
click at [369, 245] on span "Centre County Report" at bounding box center [325, 243] width 116 height 10
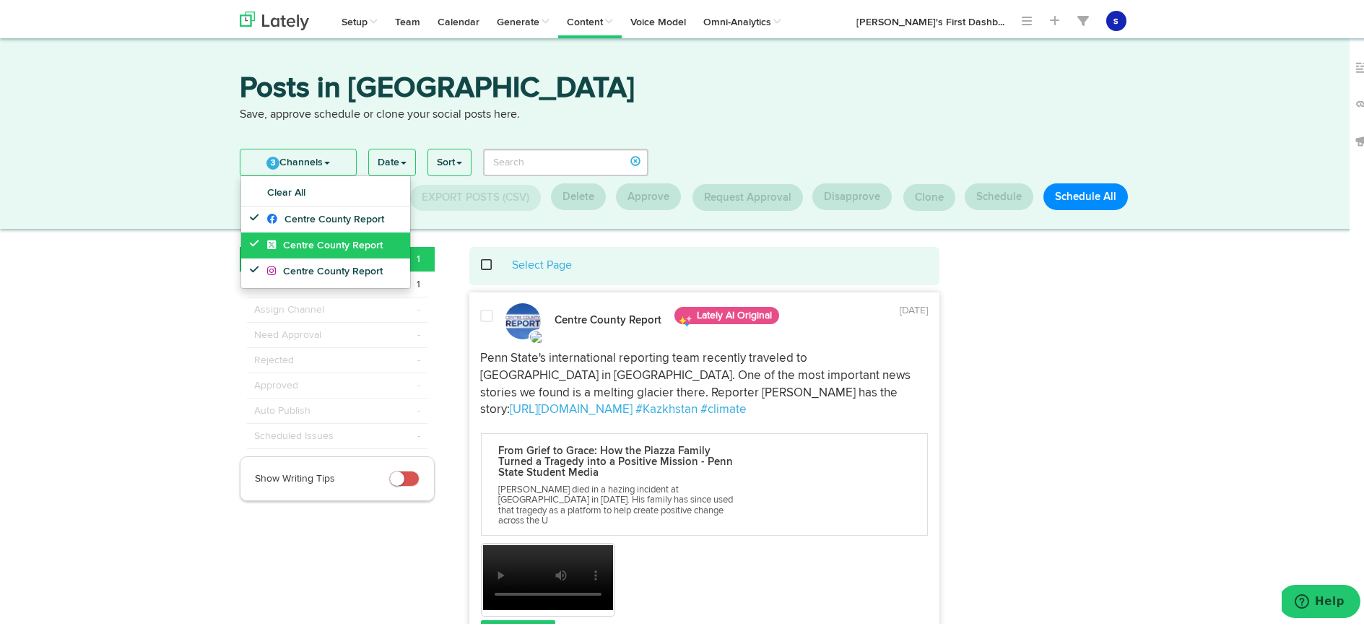
click at [324, 242] on span "Centre County Report" at bounding box center [325, 243] width 116 height 10
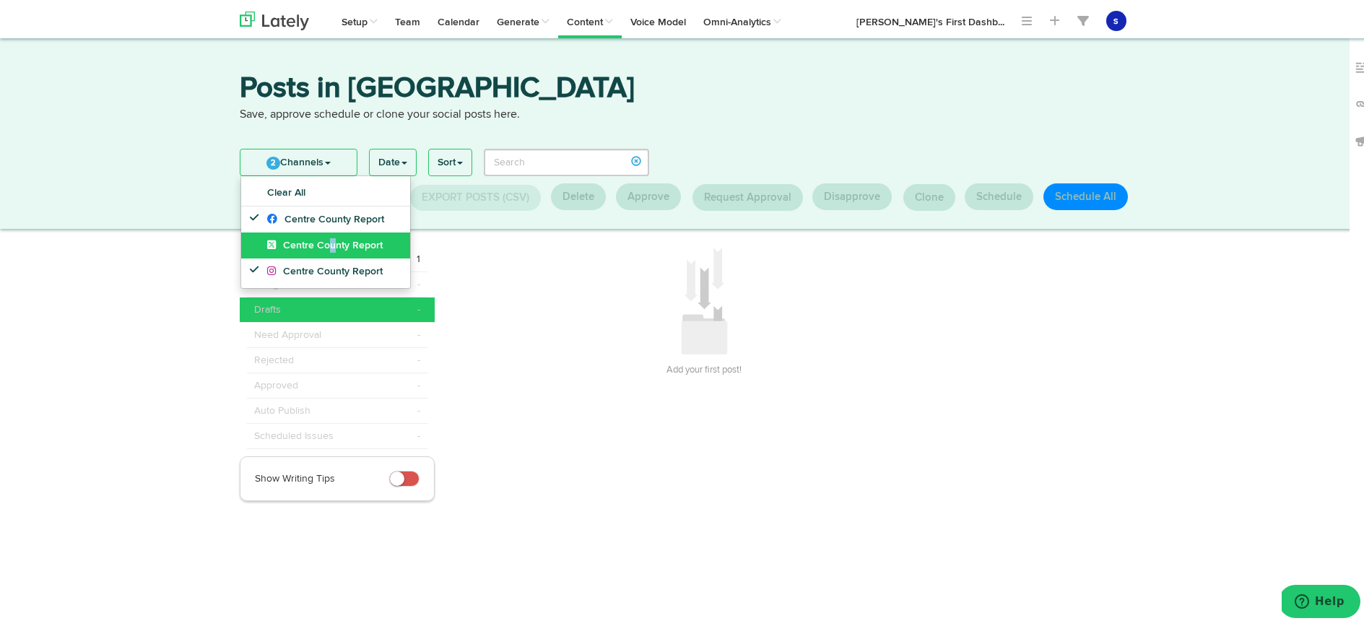
click at [323, 242] on span "Centre County Report" at bounding box center [325, 243] width 116 height 10
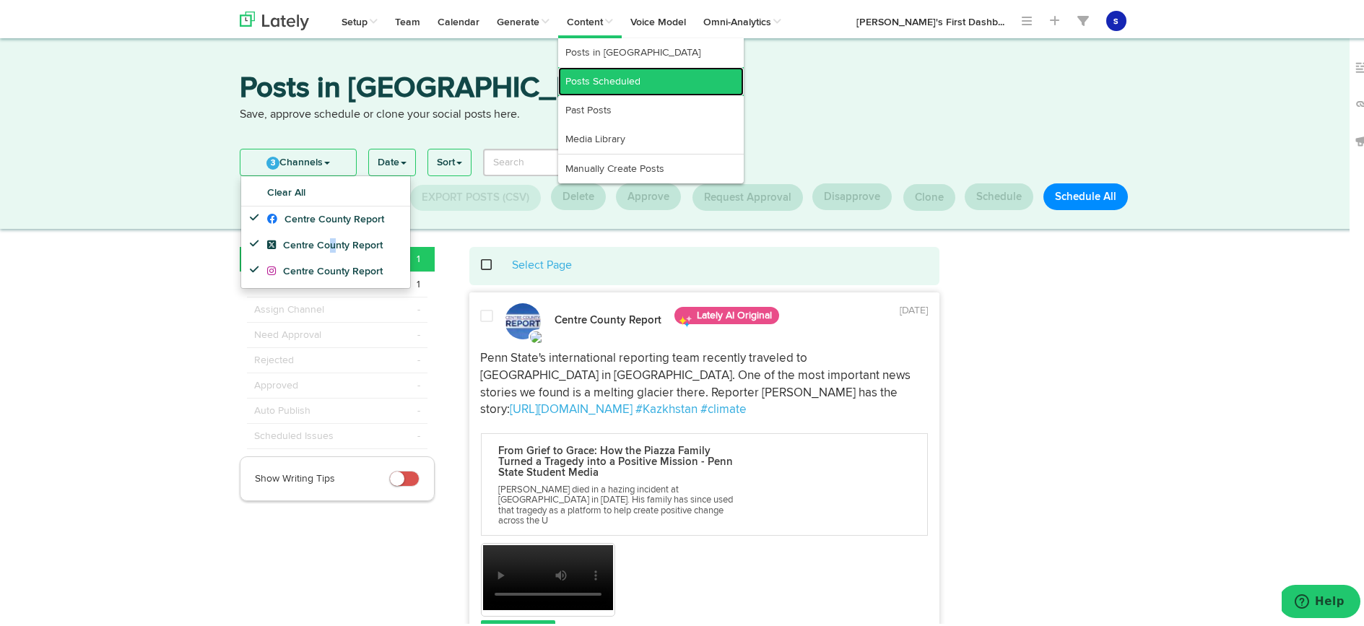
click at [631, 77] on link "Posts Scheduled" at bounding box center [651, 79] width 186 height 29
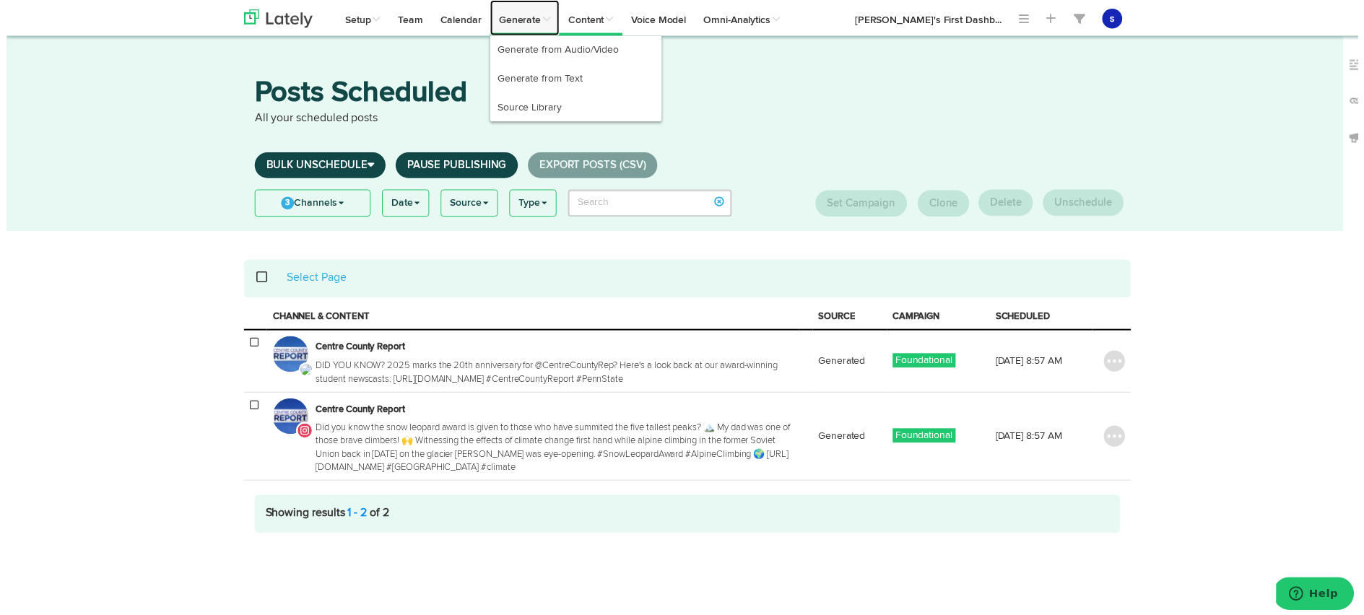
click at [530, 21] on link "Generate" at bounding box center [523, 18] width 70 height 36
click at [550, 46] on link "Generate from Audio/Video" at bounding box center [574, 50] width 173 height 29
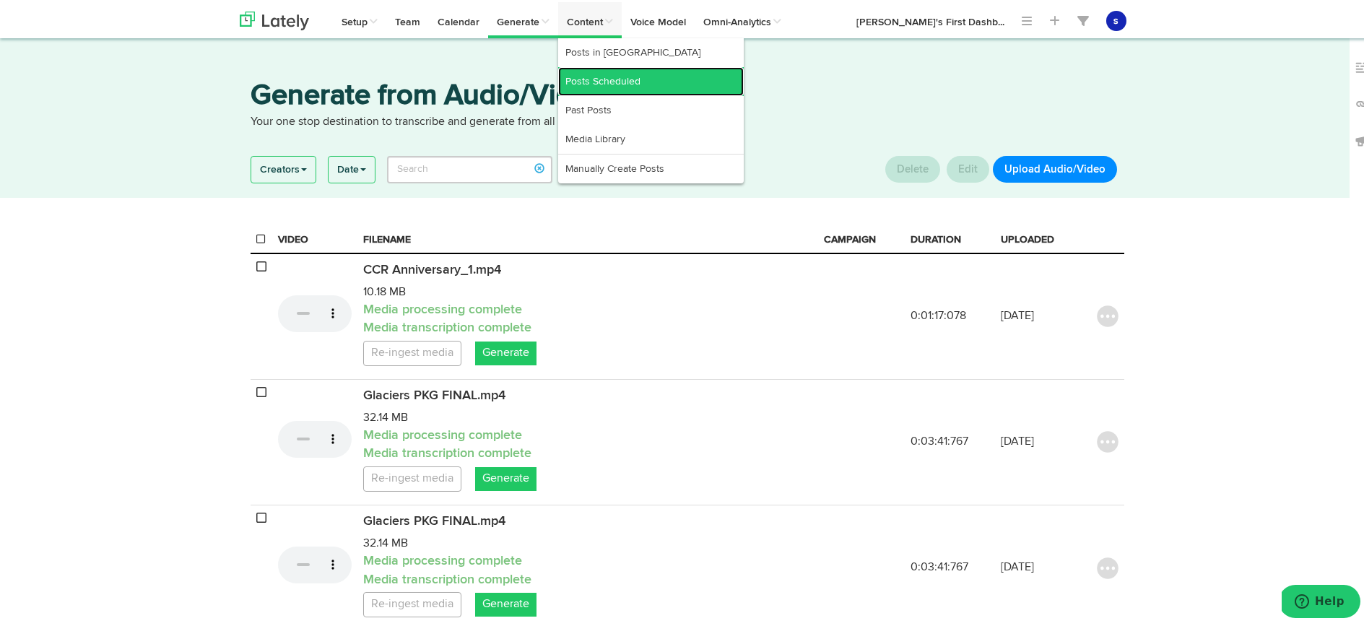
click at [618, 76] on link "Posts Scheduled" at bounding box center [651, 79] width 186 height 29
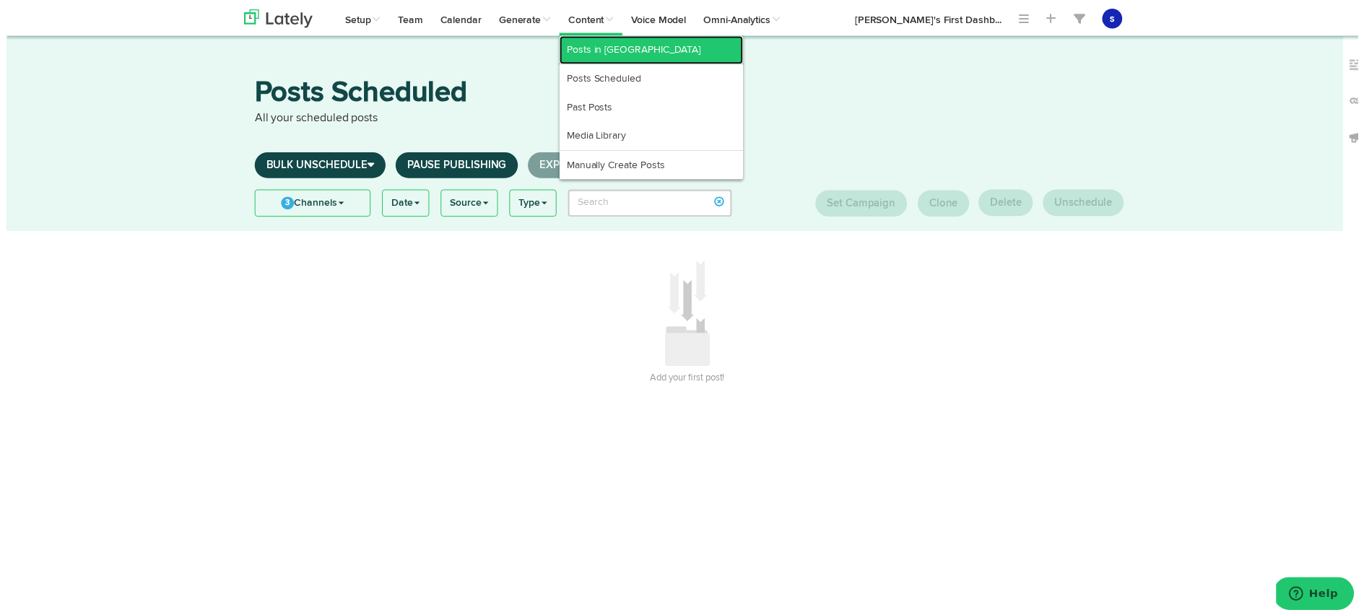
click at [594, 56] on link "Posts in [GEOGRAPHIC_DATA]" at bounding box center [651, 50] width 186 height 29
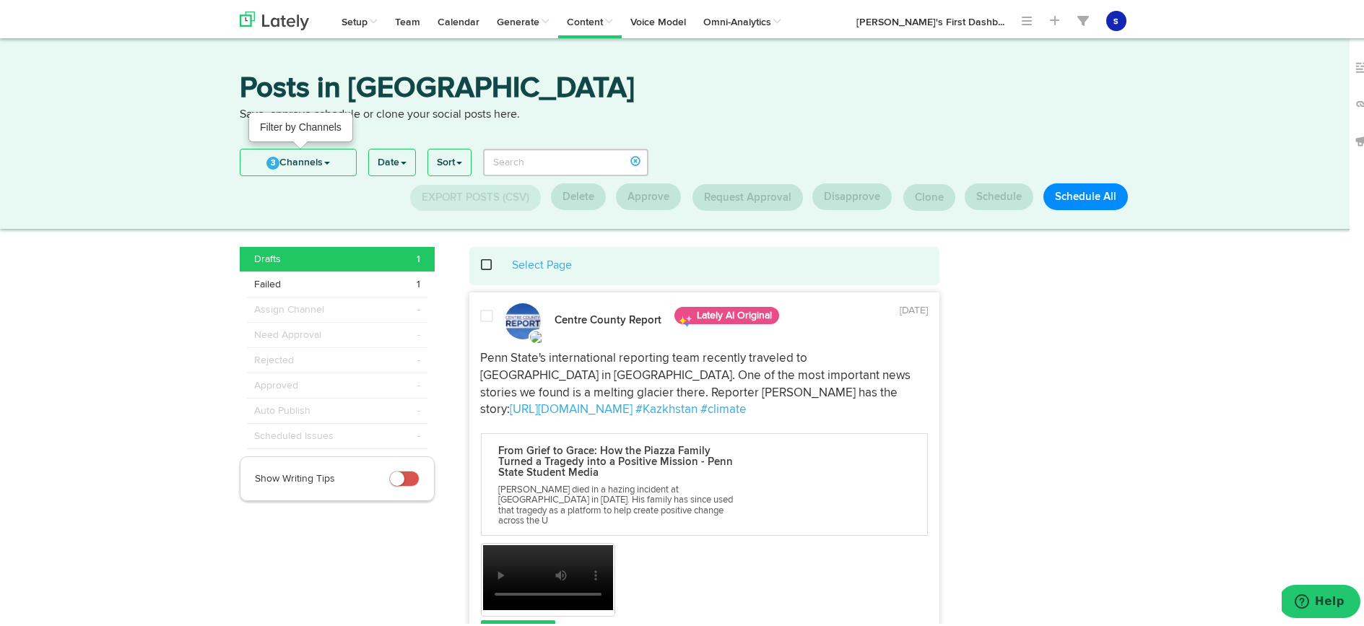
click at [323, 163] on link "3 Channels" at bounding box center [299, 160] width 116 height 26
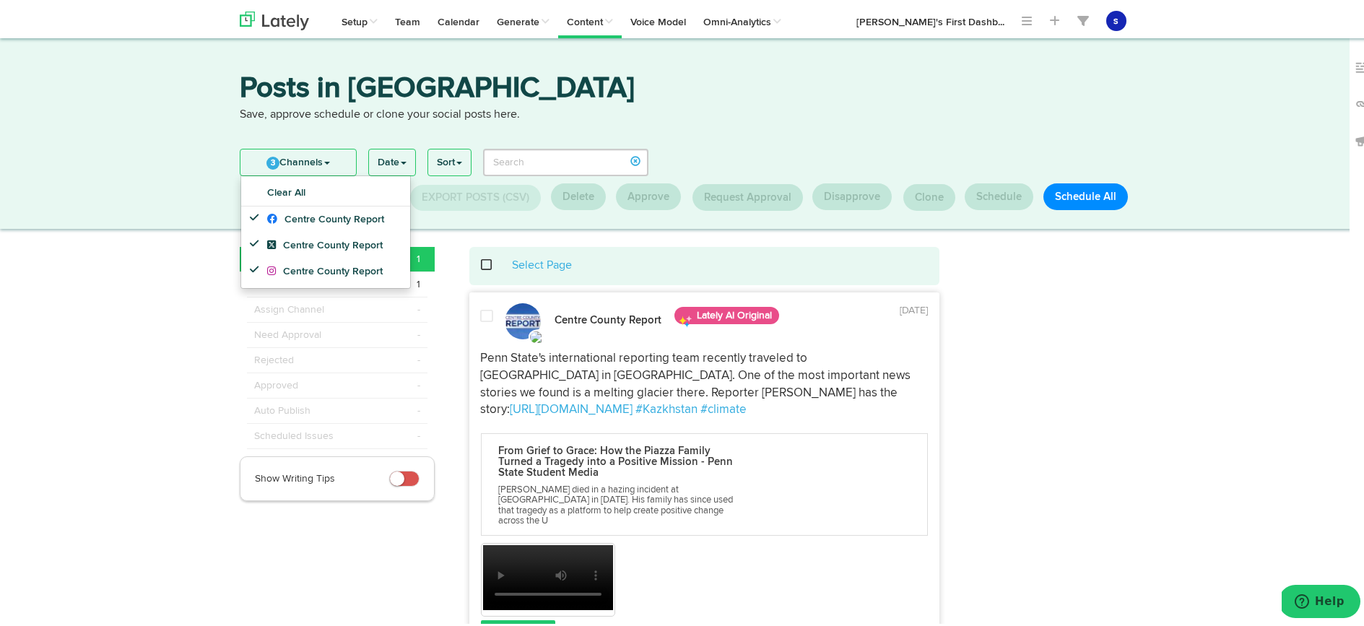
click at [738, 126] on div "Posts in [GEOGRAPHIC_DATA] Save, approve schedule or clone your social posts he…" at bounding box center [687, 105] width 917 height 67
click at [163, 282] on div "Posts in [GEOGRAPHIC_DATA] Save, approve schedule or clone your social posts he…" at bounding box center [687, 417] width 1375 height 763
click at [326, 162] on span at bounding box center [327, 161] width 6 height 3
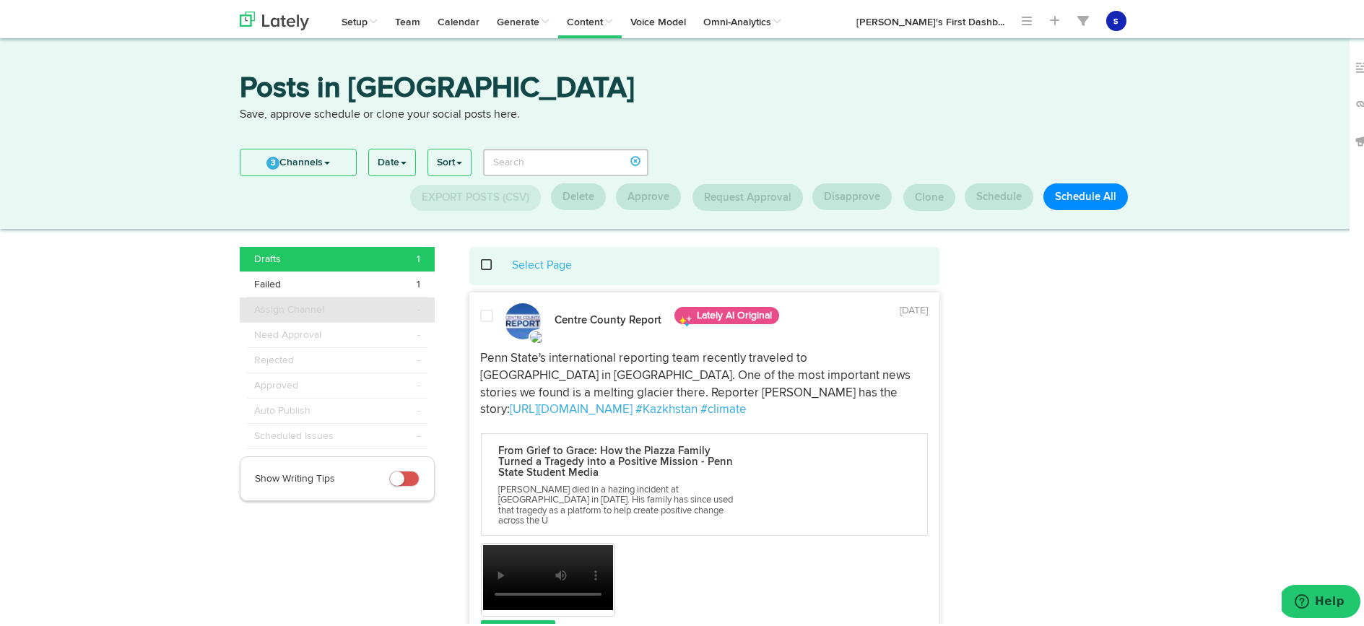
click at [339, 313] on div "Assign Channel -" at bounding box center [337, 307] width 166 height 14
click at [310, 321] on li "Need Approval -" at bounding box center [337, 333] width 181 height 25
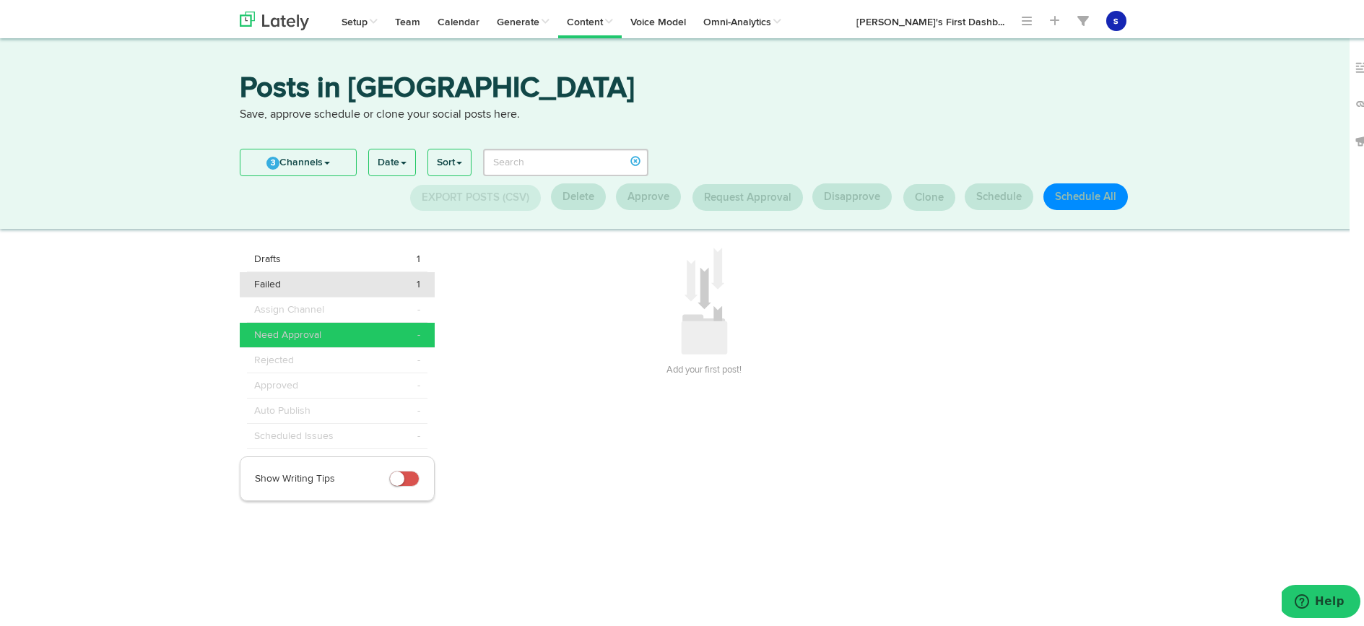
click at [417, 284] on span "1" at bounding box center [419, 282] width 4 height 14
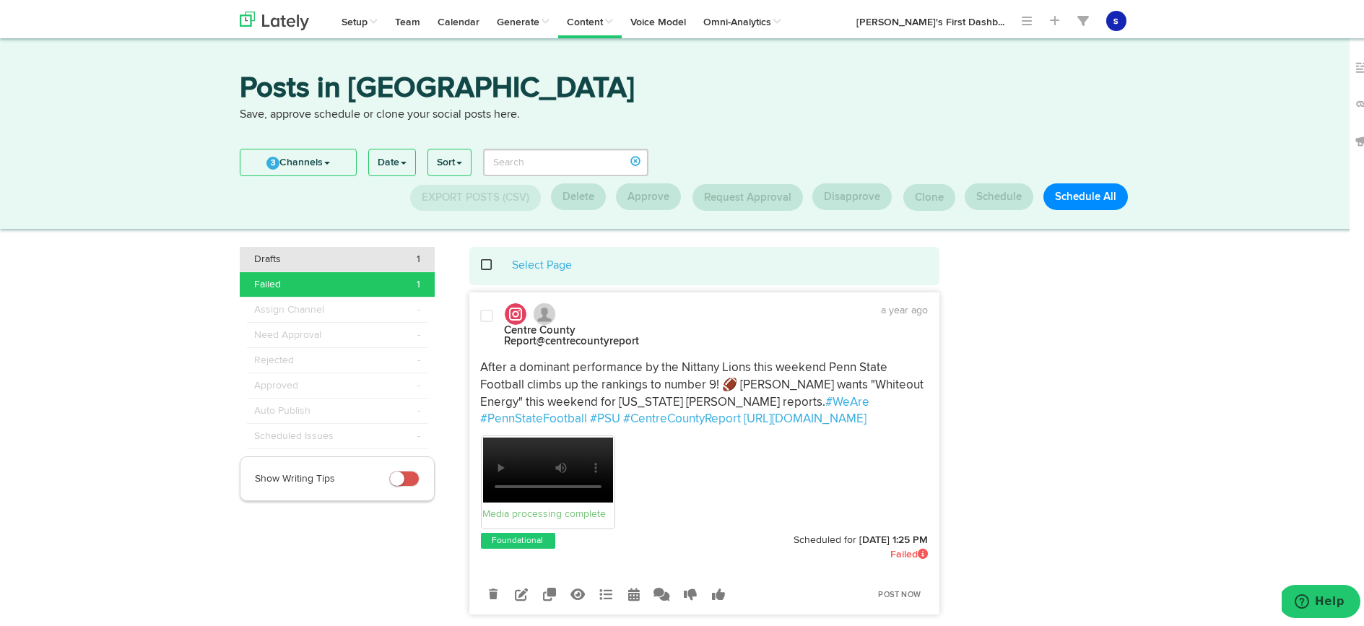
click at [274, 254] on span "Drafts" at bounding box center [267, 257] width 27 height 14
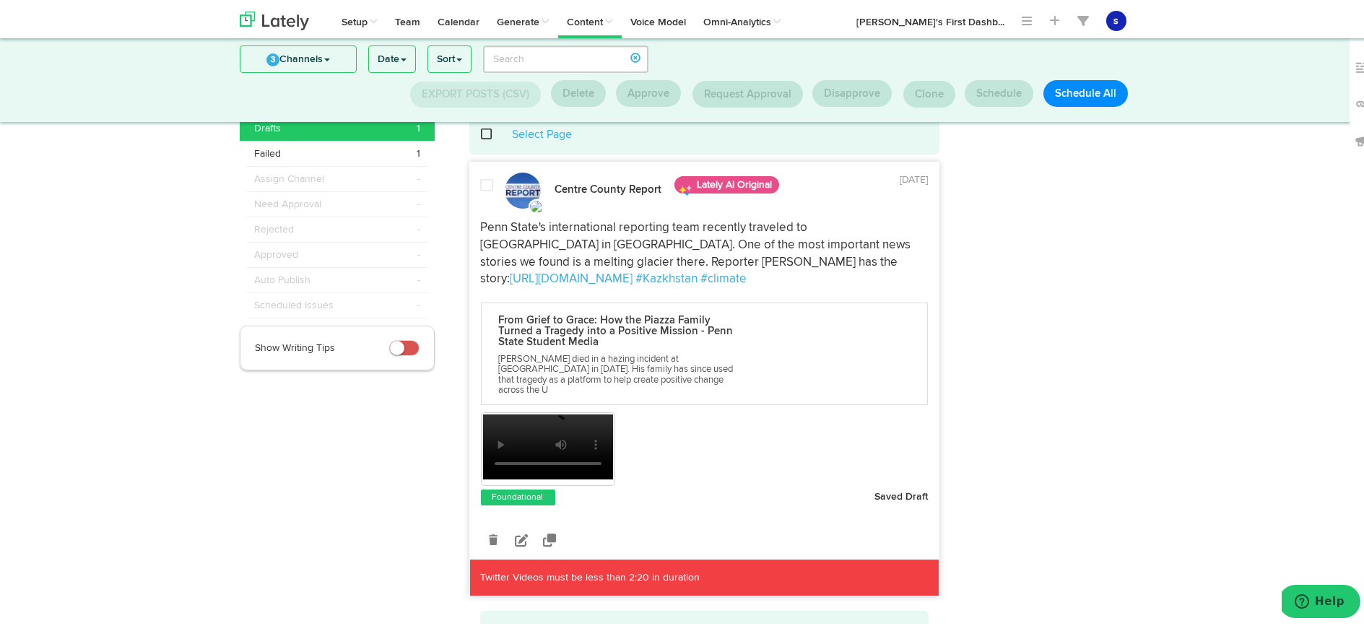
scroll to position [37, 0]
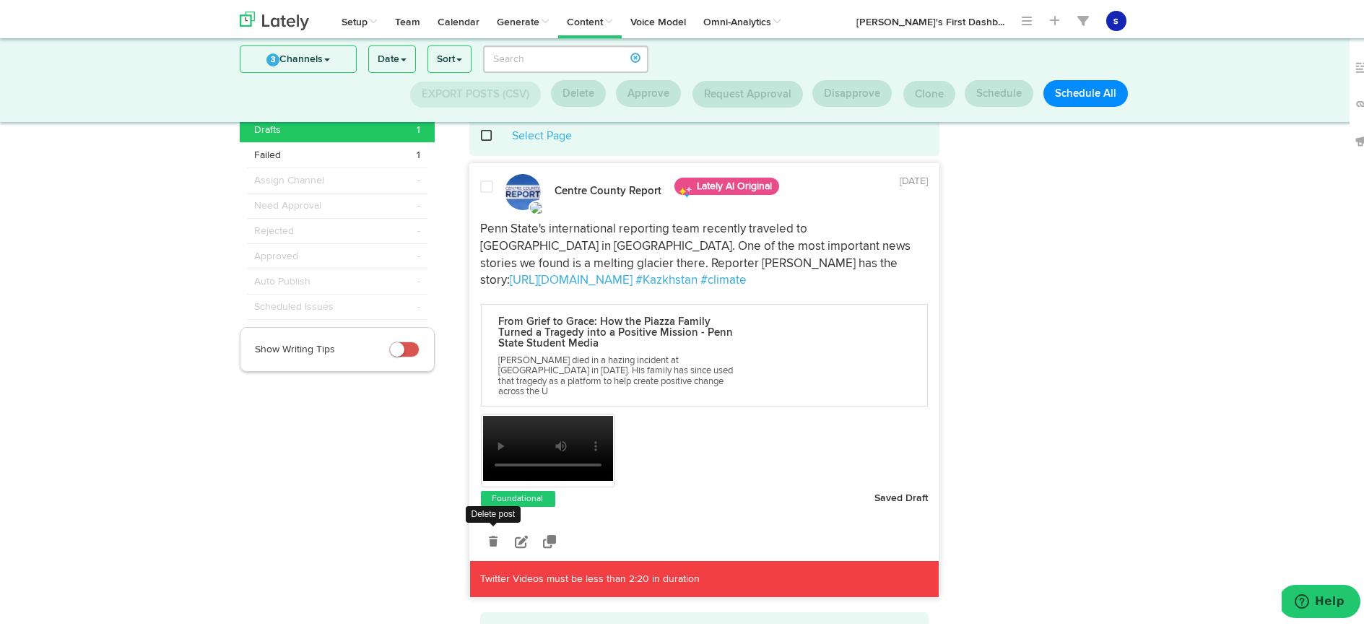
click at [490, 535] on icon at bounding box center [493, 540] width 9 height 10
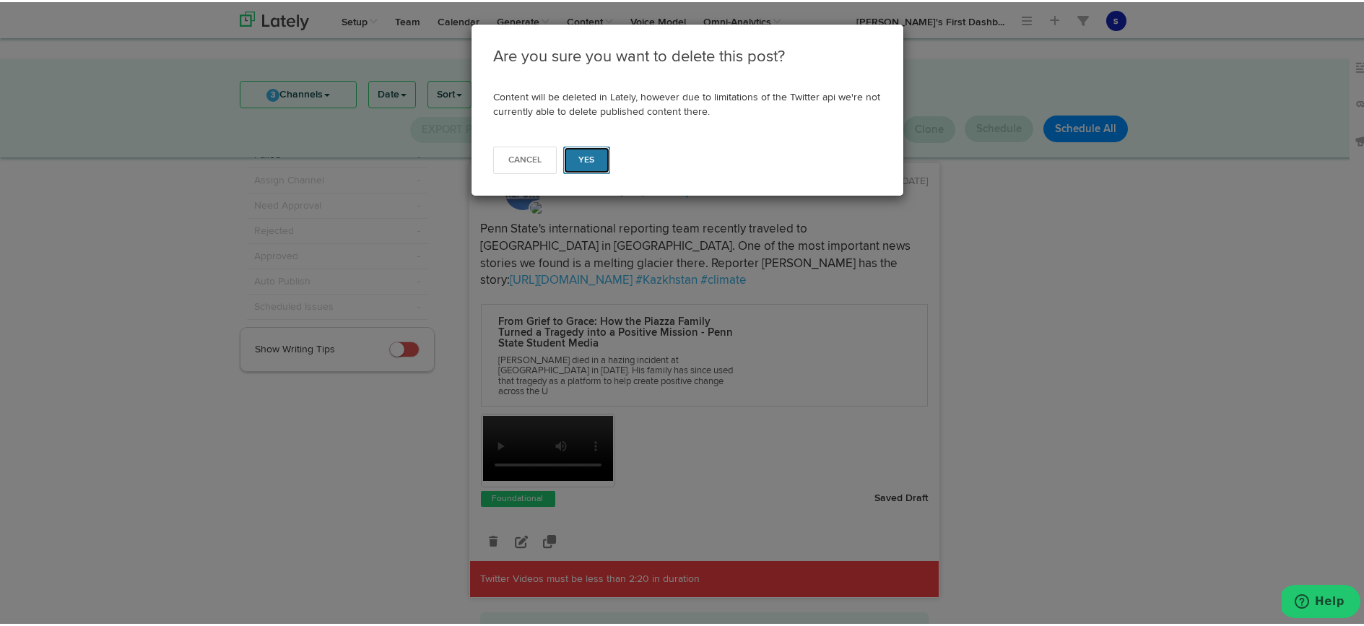
click at [586, 161] on span "Yes" at bounding box center [587, 158] width 17 height 9
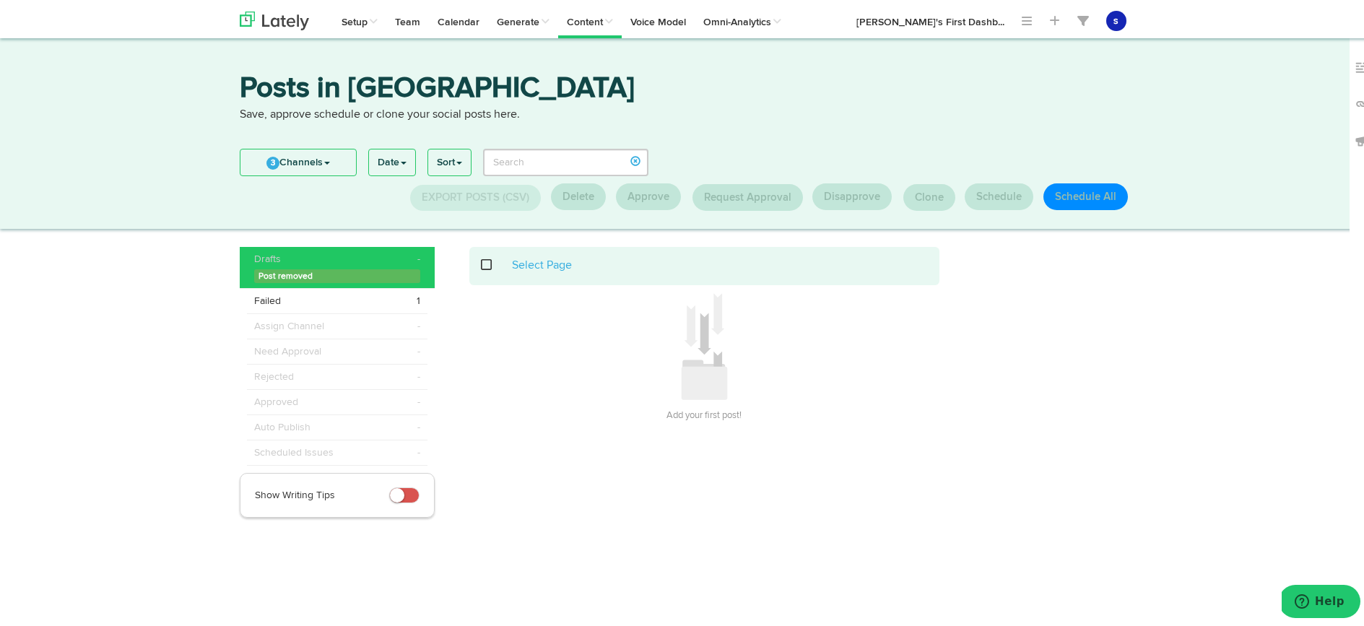
scroll to position [0, 0]
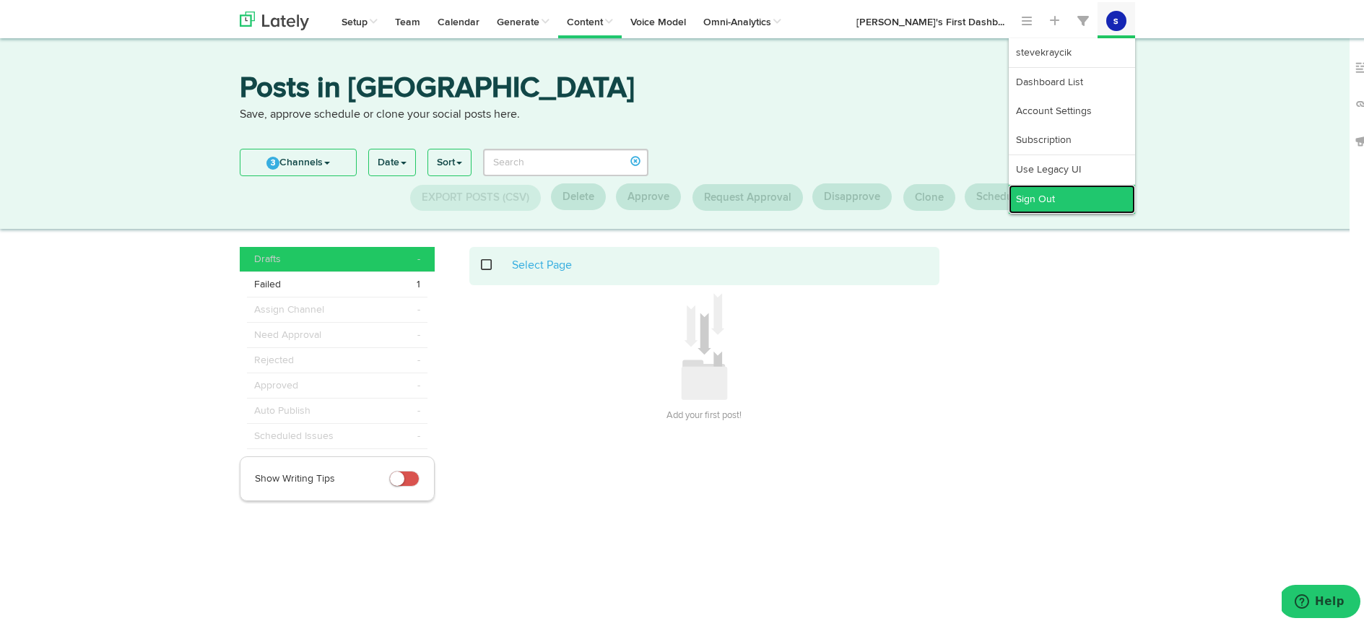
click at [1031, 199] on link "Sign Out" at bounding box center [1072, 197] width 126 height 29
